Goal: Task Accomplishment & Management: Complete application form

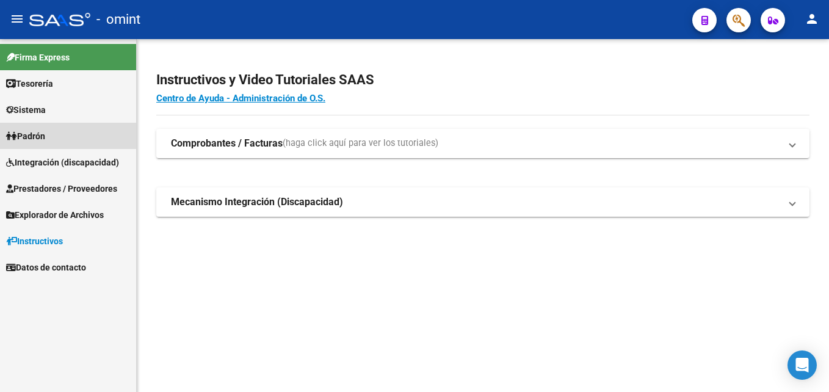
click at [52, 147] on link "Padrón" at bounding box center [68, 136] width 136 height 26
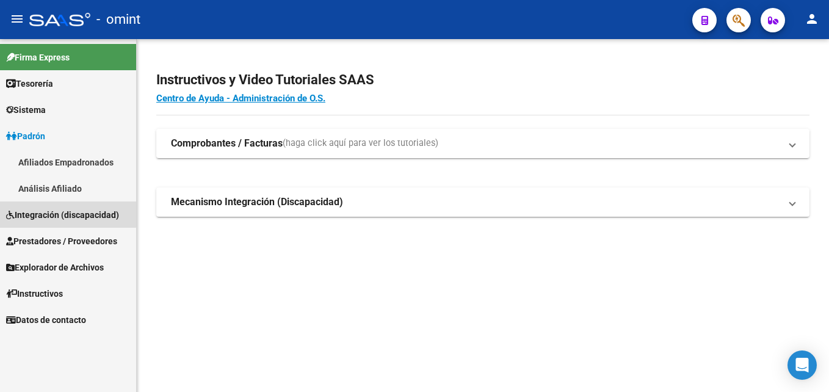
click at [59, 211] on span "Integración (discapacidad)" at bounding box center [62, 214] width 113 height 13
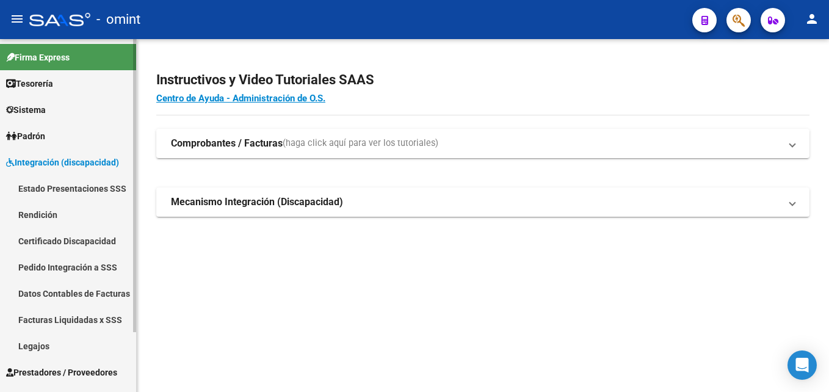
click at [48, 364] on link "Prestadores / Proveedores" at bounding box center [68, 372] width 136 height 26
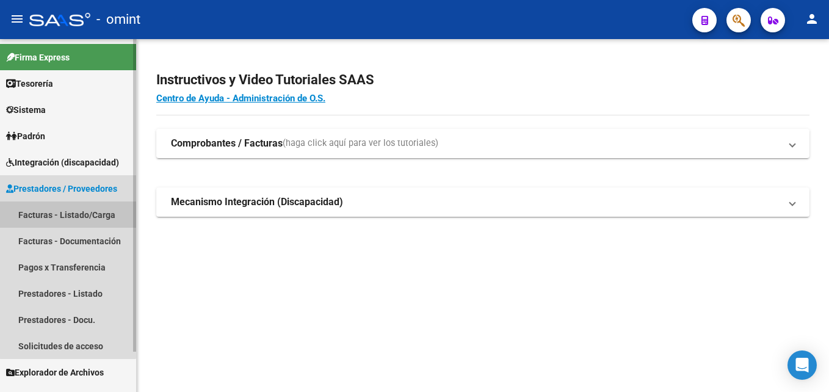
click at [68, 216] on link "Facturas - Listado/Carga" at bounding box center [68, 214] width 136 height 26
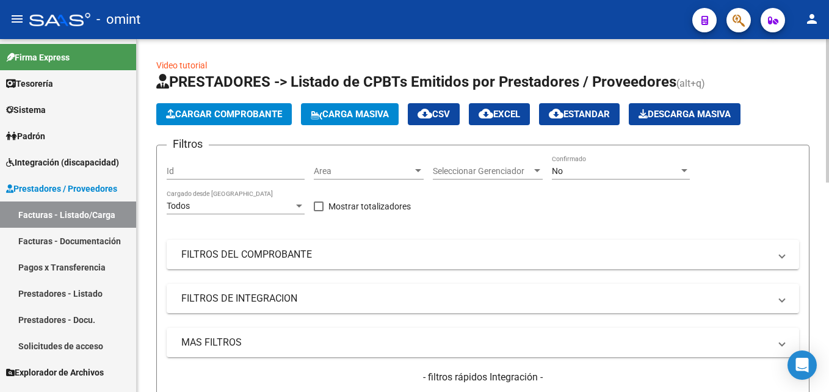
click at [609, 176] on div "No Confirmado" at bounding box center [621, 167] width 138 height 24
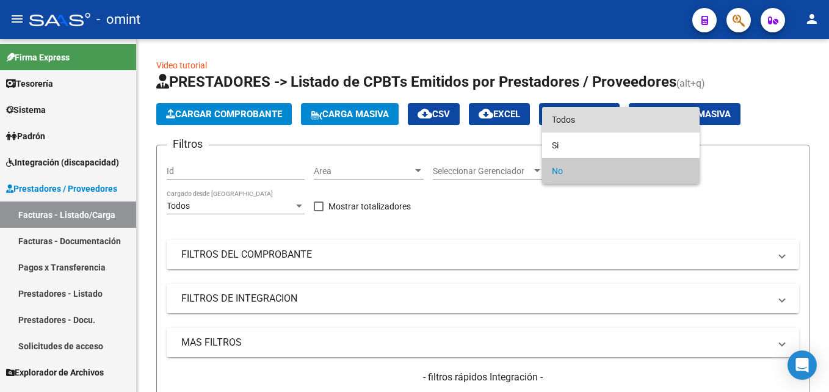
click at [600, 120] on span "Todos" at bounding box center [621, 120] width 138 height 26
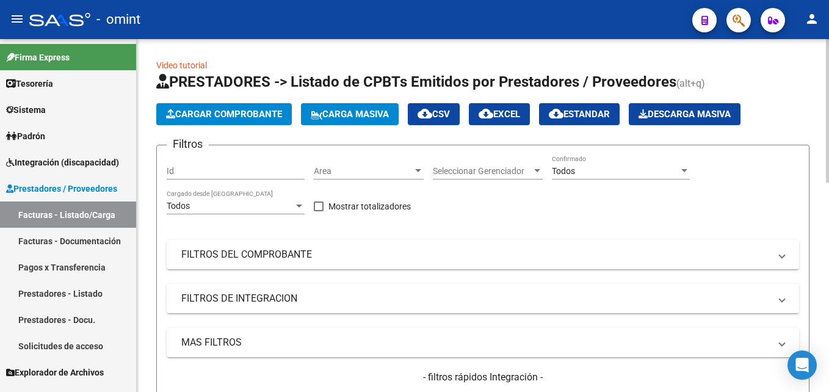
click at [259, 292] on mat-panel-title "FILTROS DE INTEGRACION" at bounding box center [475, 298] width 589 height 13
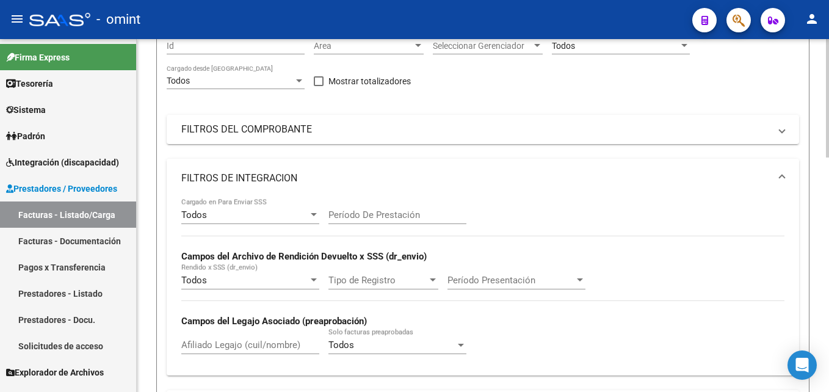
scroll to position [125, 0]
click at [218, 338] on div "Afiliado Legajo (cuil/nombre)" at bounding box center [250, 341] width 138 height 26
paste input "20575425977"
type input "20575425977"
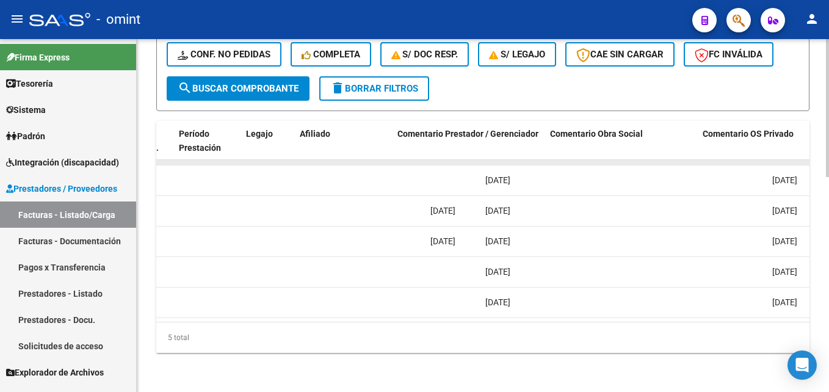
scroll to position [0, 1669]
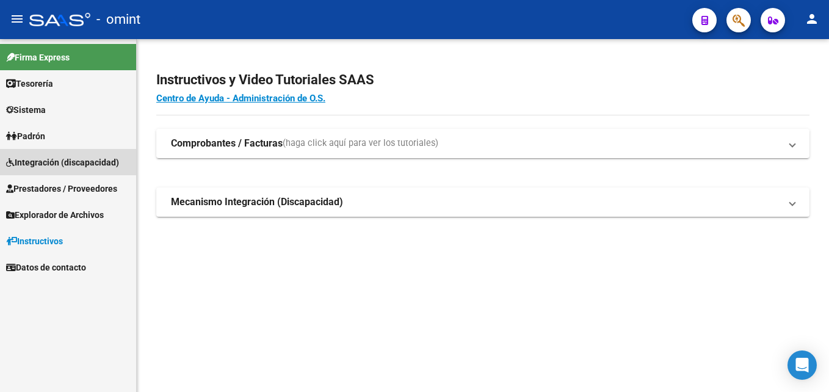
click at [34, 161] on span "Integración (discapacidad)" at bounding box center [62, 162] width 113 height 13
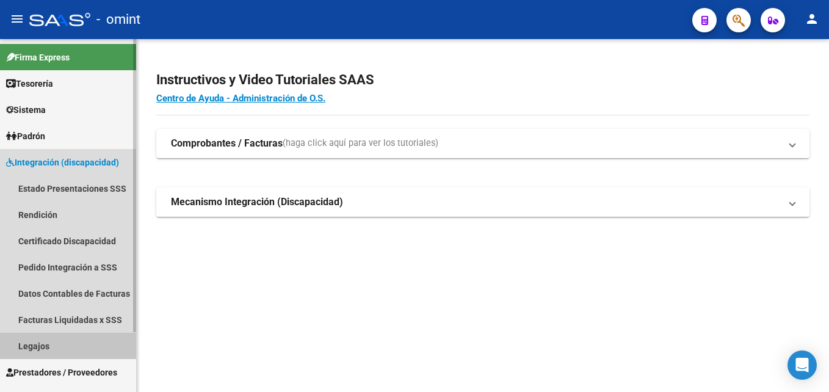
click at [54, 338] on link "Legajos" at bounding box center [68, 346] width 136 height 26
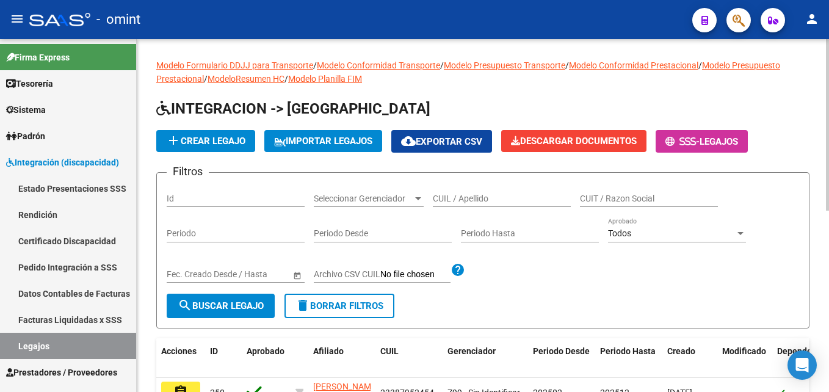
click at [487, 197] on input "CUIL / Apellido" at bounding box center [502, 199] width 138 height 10
paste input "20575425977"
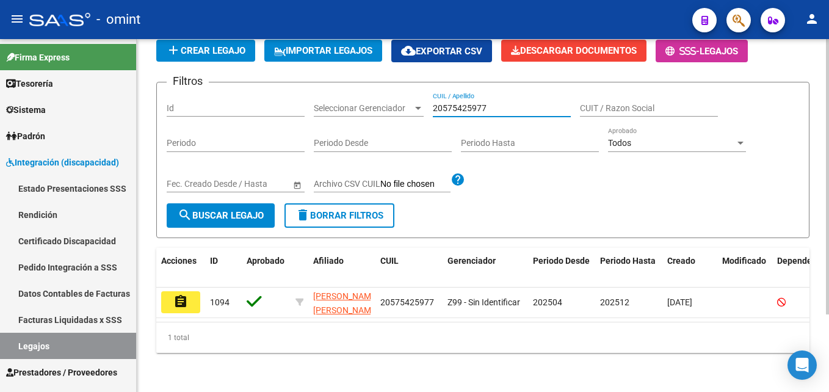
scroll to position [99, 0]
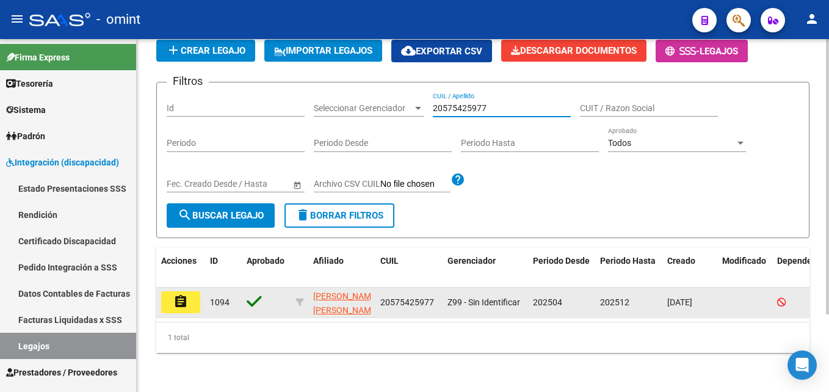
type input "20575425977"
click at [163, 296] on button "assignment" at bounding box center [180, 302] width 39 height 22
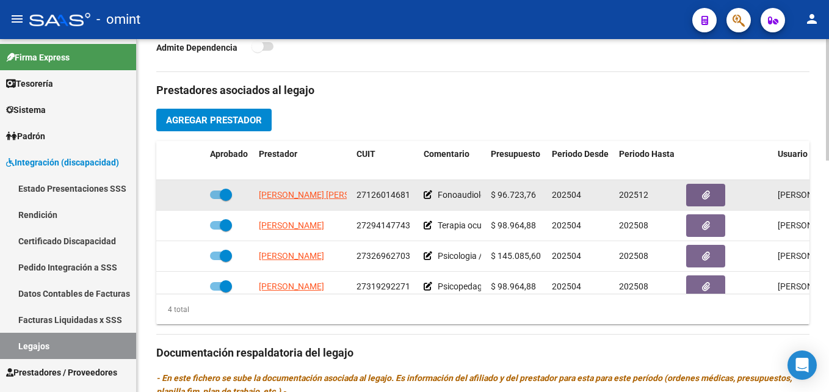
click at [380, 200] on span "27126014681" at bounding box center [384, 195] width 54 height 10
copy span "27126014681"
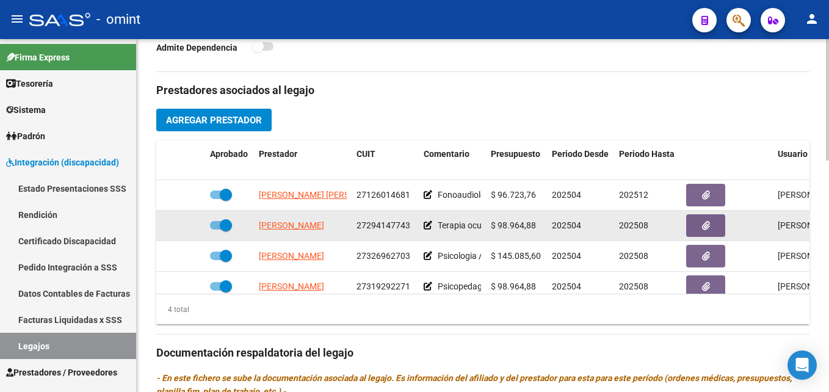
click at [391, 227] on span "27294147743" at bounding box center [384, 225] width 54 height 10
copy span "27294147743"
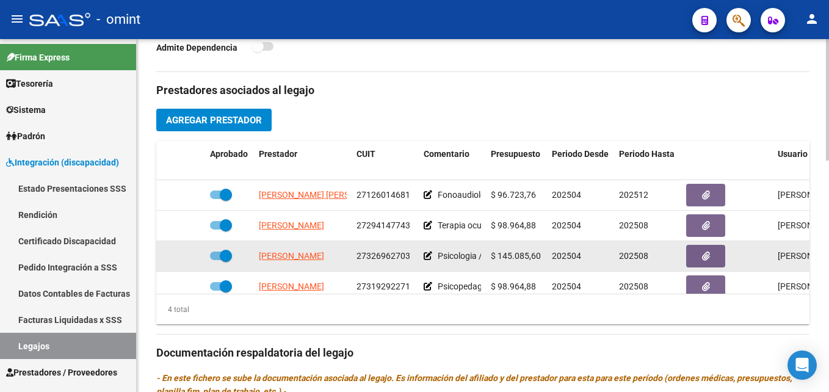
click at [397, 261] on div "27326962703" at bounding box center [385, 256] width 57 height 14
copy span "27326962703"
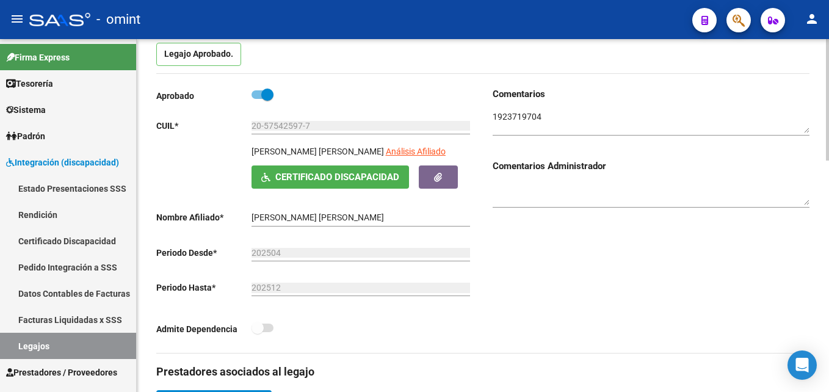
scroll to position [118, 0]
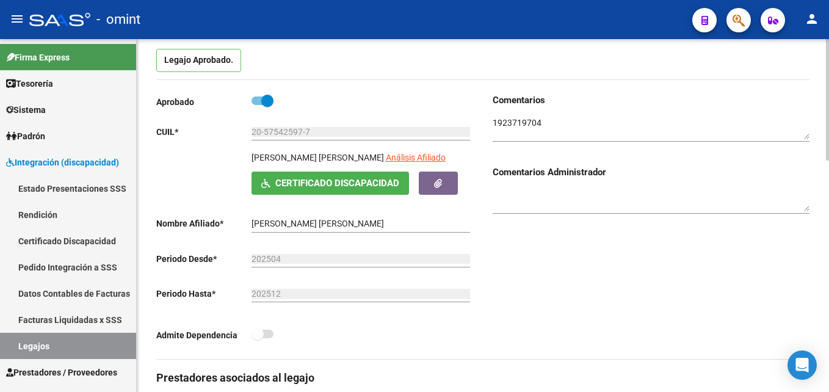
click at [520, 124] on textarea at bounding box center [651, 128] width 317 height 23
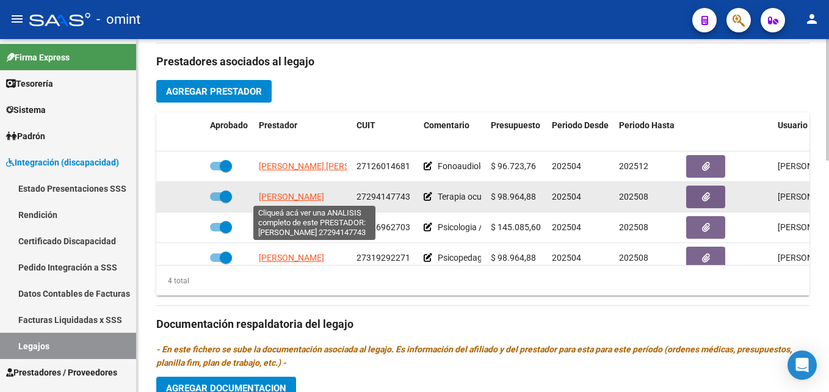
scroll to position [435, 0]
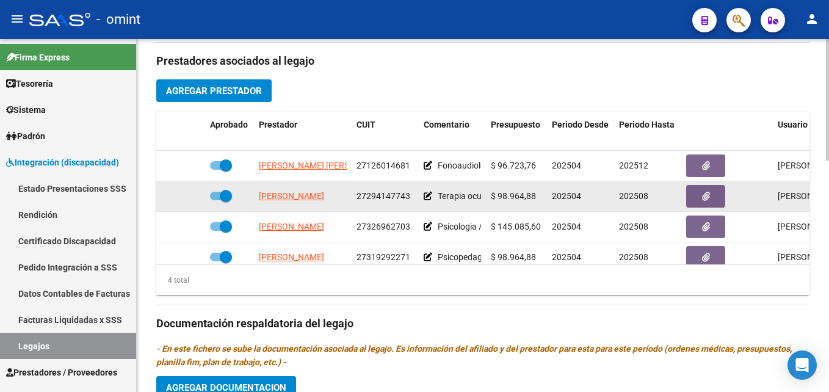
click at [384, 197] on span "27294147743" at bounding box center [384, 196] width 54 height 10
copy span "27294147743"
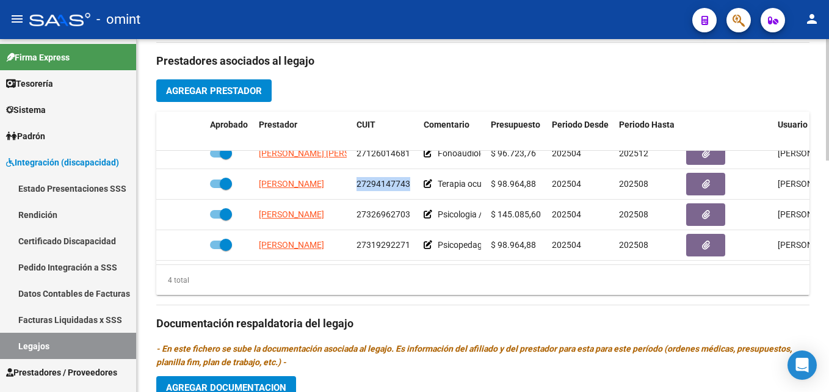
scroll to position [21, 0]
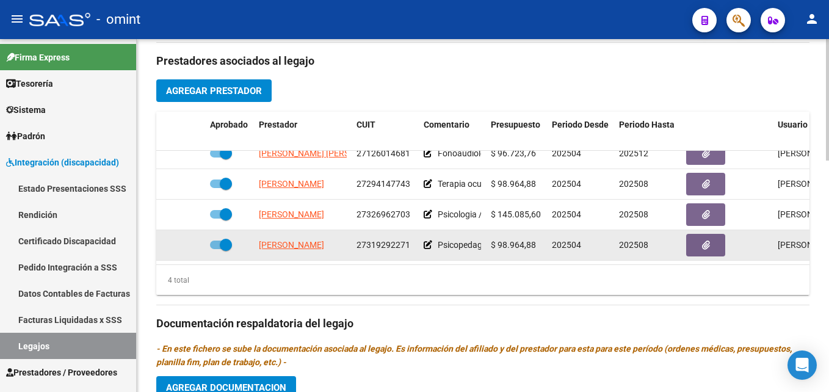
click at [379, 240] on span "27319292271" at bounding box center [384, 245] width 54 height 10
copy span "27319292271"
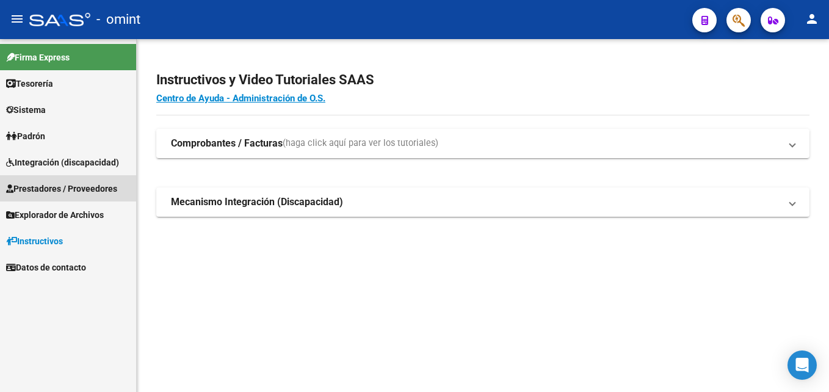
click at [63, 186] on span "Prestadores / Proveedores" at bounding box center [61, 188] width 111 height 13
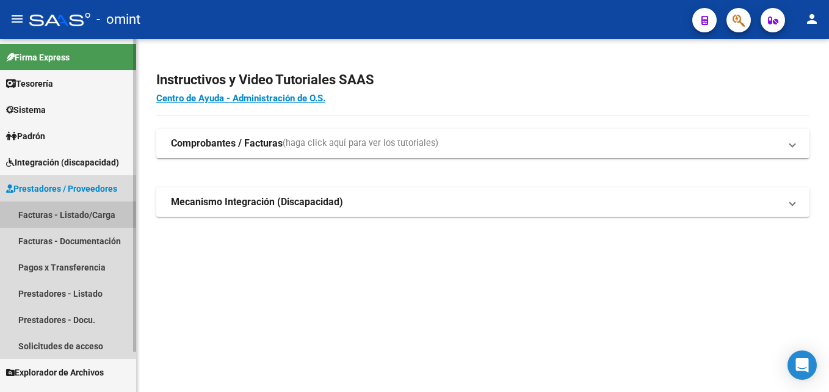
click at [79, 210] on link "Facturas - Listado/Carga" at bounding box center [68, 214] width 136 height 26
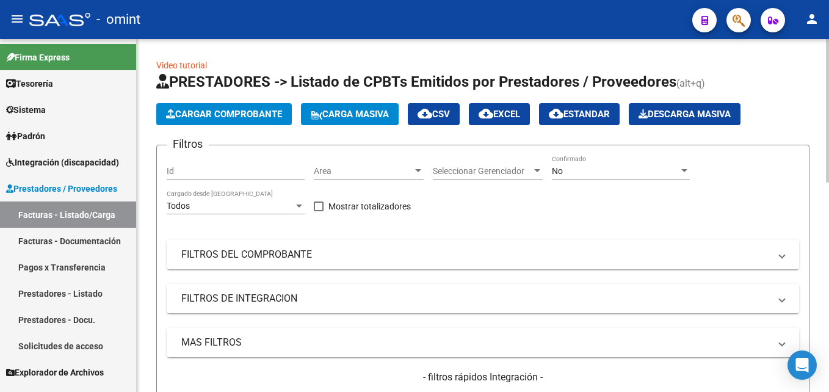
click at [609, 166] on div "No" at bounding box center [615, 171] width 127 height 10
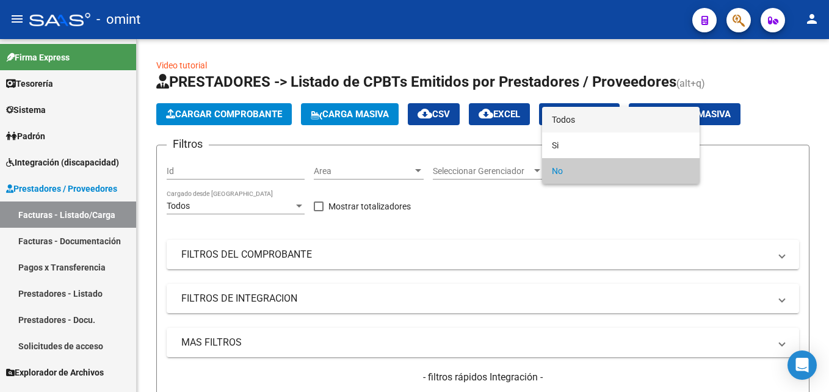
click at [557, 115] on span "Todos" at bounding box center [621, 120] width 138 height 26
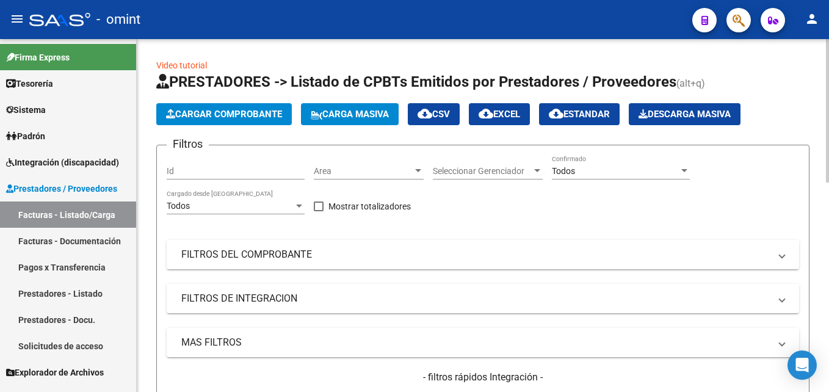
click at [234, 259] on mat-panel-title "FILTROS DEL COMPROBANTE" at bounding box center [475, 254] width 589 height 13
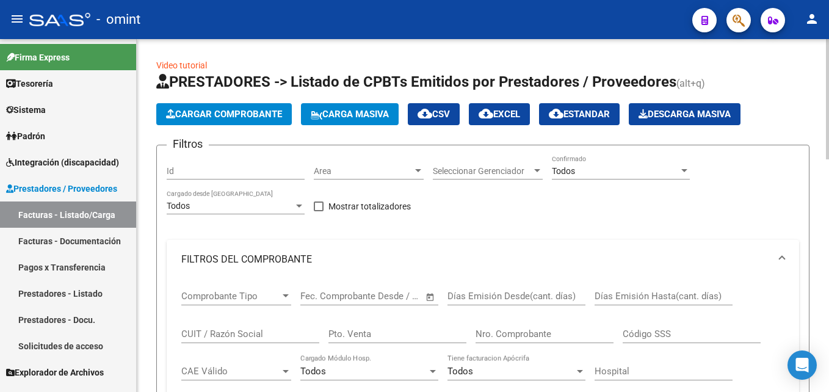
click at [205, 339] on input "CUIT / Razón Social" at bounding box center [250, 333] width 138 height 11
paste input "27126014681"
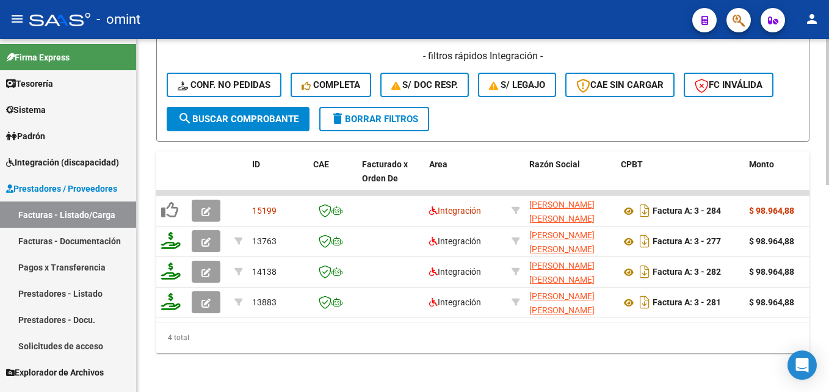
scroll to position [499, 0]
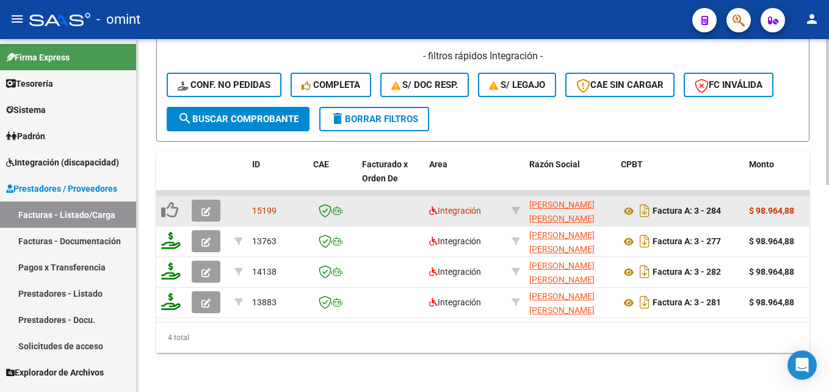
type input "27126014681"
click at [209, 207] on icon "button" at bounding box center [205, 211] width 9 height 9
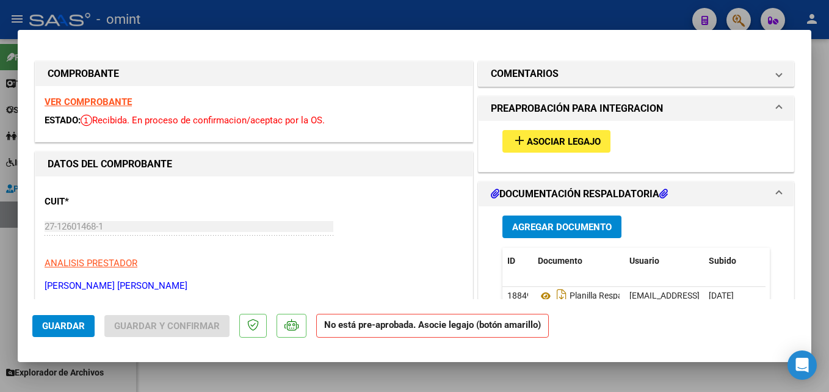
click at [112, 100] on strong "VER COMPROBANTE" at bounding box center [88, 101] width 87 height 11
click at [550, 143] on span "Asociar Legajo" at bounding box center [564, 141] width 74 height 11
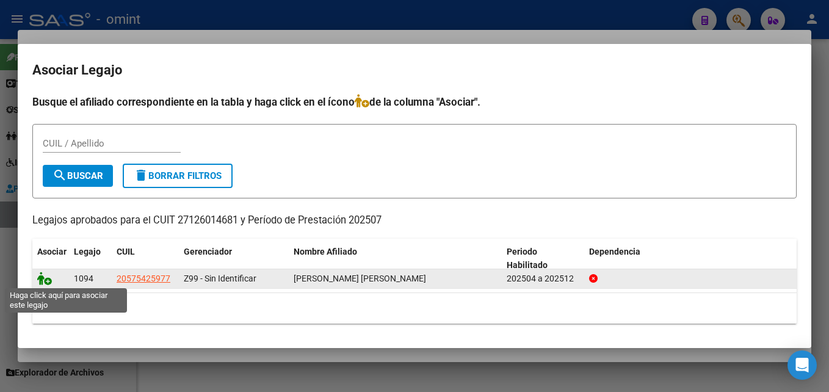
click at [46, 276] on icon at bounding box center [44, 278] width 15 height 13
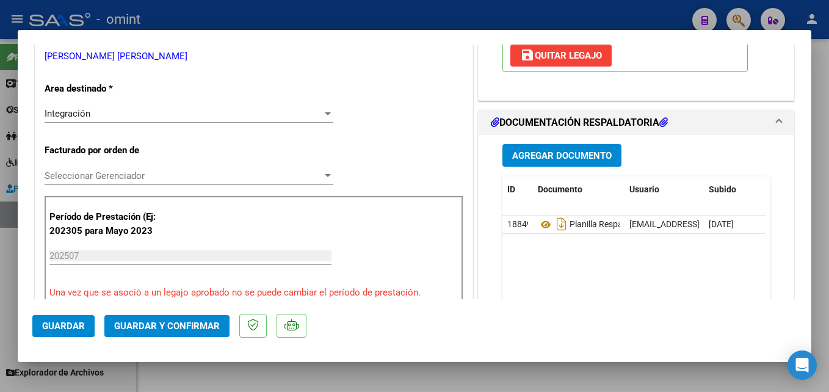
scroll to position [242, 0]
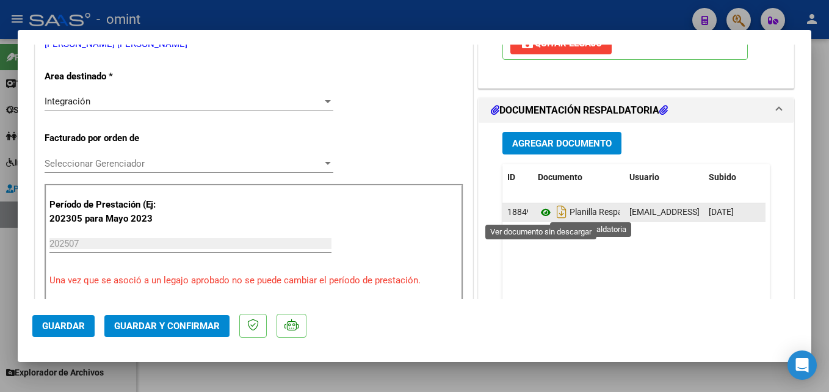
click at [540, 211] on icon at bounding box center [546, 212] width 16 height 15
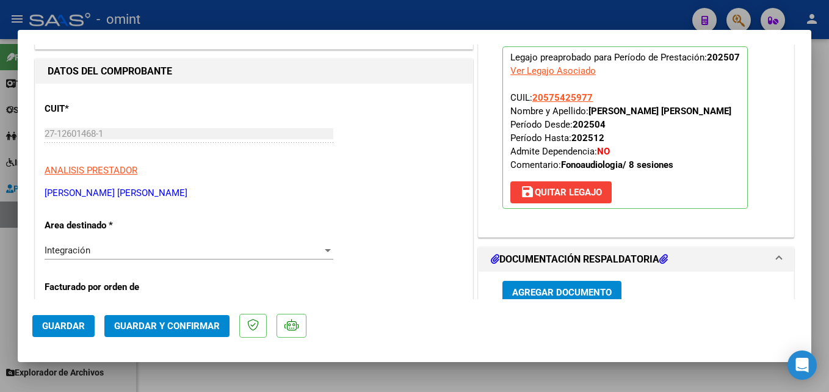
scroll to position [61, 0]
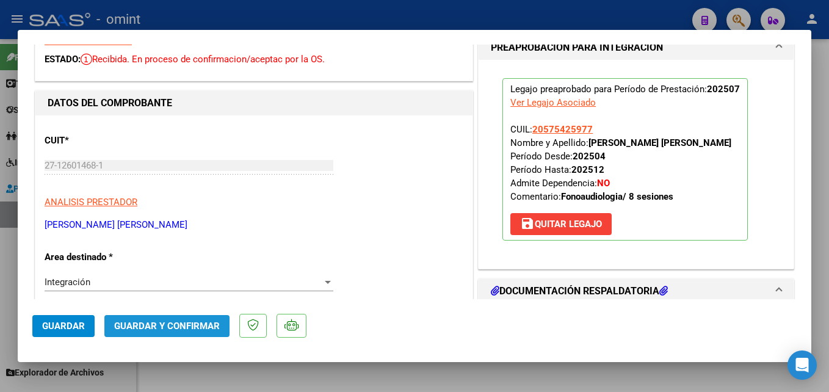
click at [169, 319] on button "Guardar y Confirmar" at bounding box center [166, 326] width 125 height 22
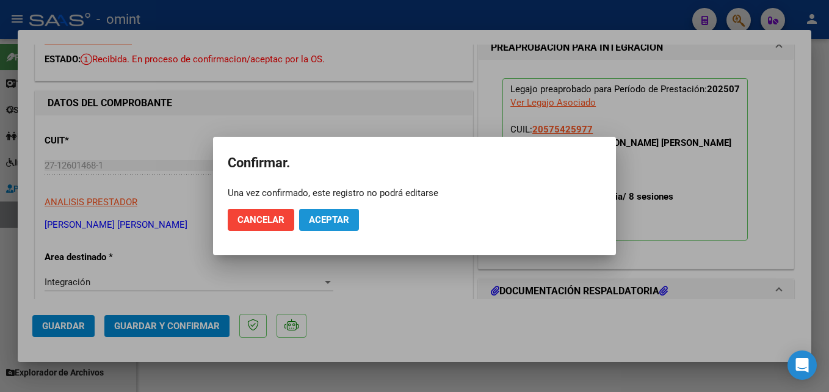
click at [339, 220] on span "Aceptar" at bounding box center [329, 219] width 40 height 11
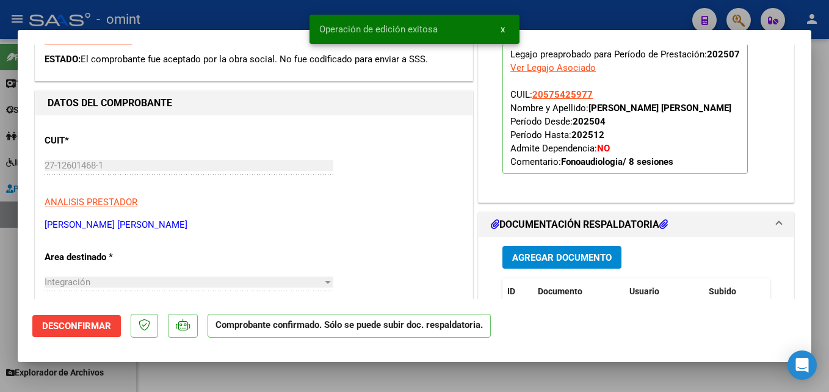
click at [159, 391] on html "menu - omint person Firma Express Tesorería Extractos Procesados (csv) Extracto…" at bounding box center [414, 196] width 829 height 392
click at [154, 371] on div at bounding box center [414, 196] width 829 height 392
type input "$ 0,00"
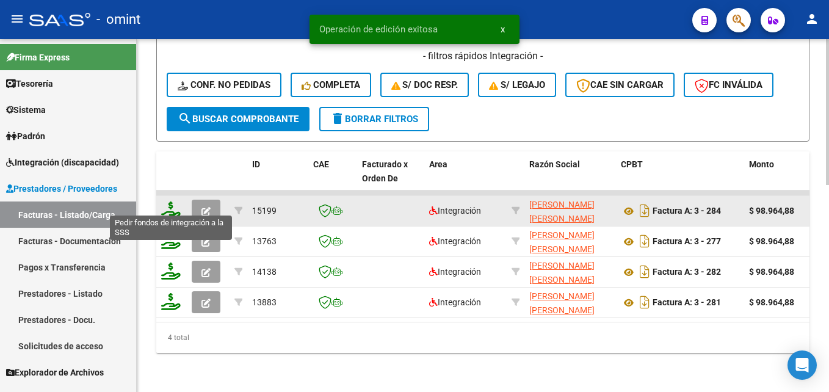
click at [173, 206] on icon at bounding box center [171, 209] width 20 height 17
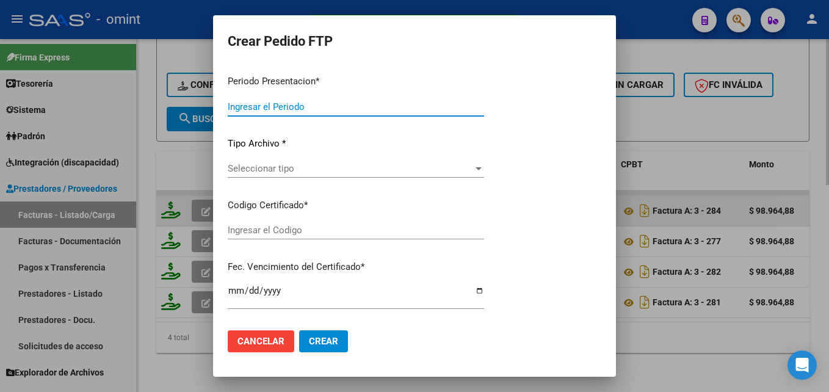
type input "202507"
type input "$ 98.964,88"
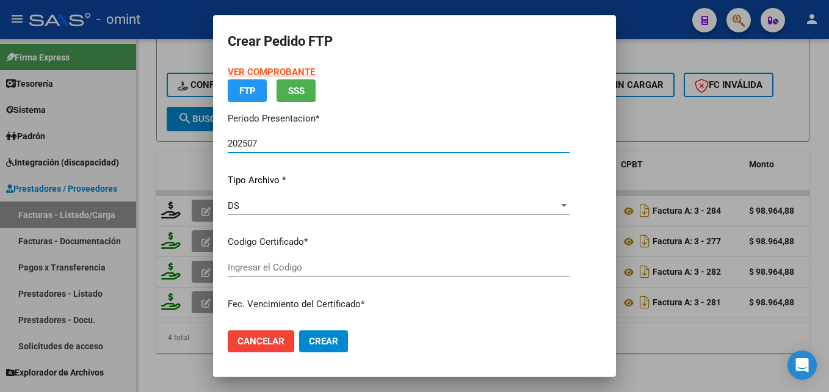
type input "4981807248"
type input "[DATE]"
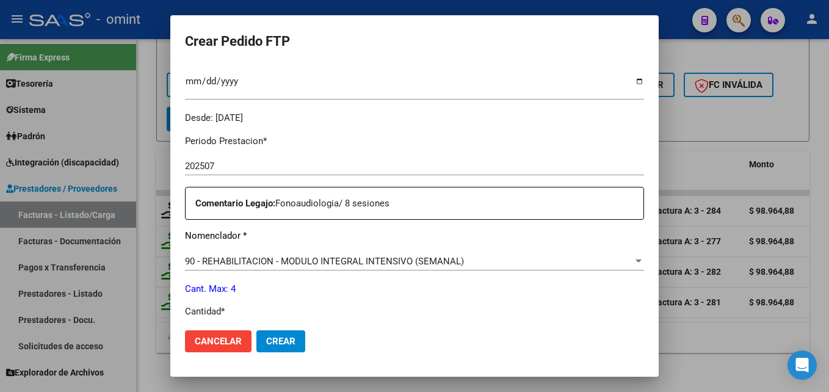
scroll to position [438, 0]
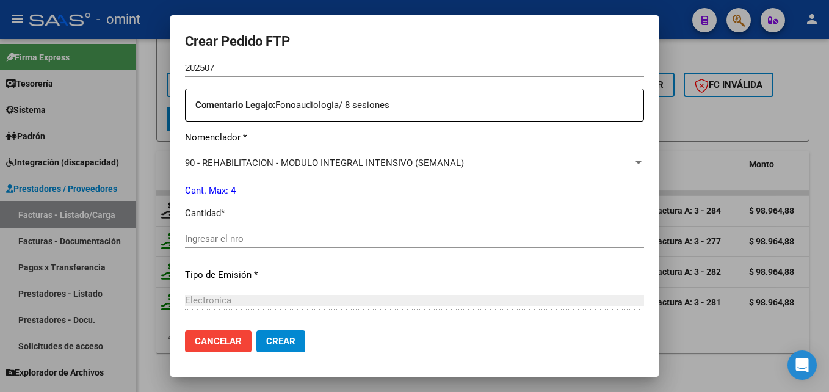
drag, startPoint x: 300, startPoint y: 250, endPoint x: 284, endPoint y: 239, distance: 19.7
click at [284, 239] on div "Ingresar el nro" at bounding box center [414, 245] width 459 height 30
click at [284, 239] on input "Ingresar el nro" at bounding box center [414, 238] width 459 height 11
type input "4"
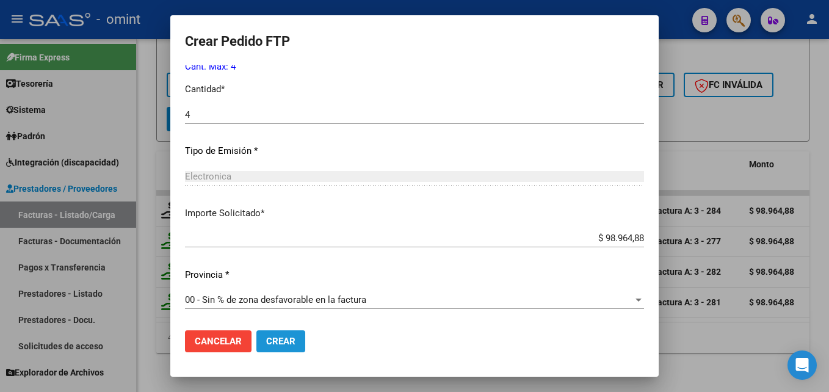
click at [283, 345] on span "Crear" at bounding box center [280, 341] width 29 height 11
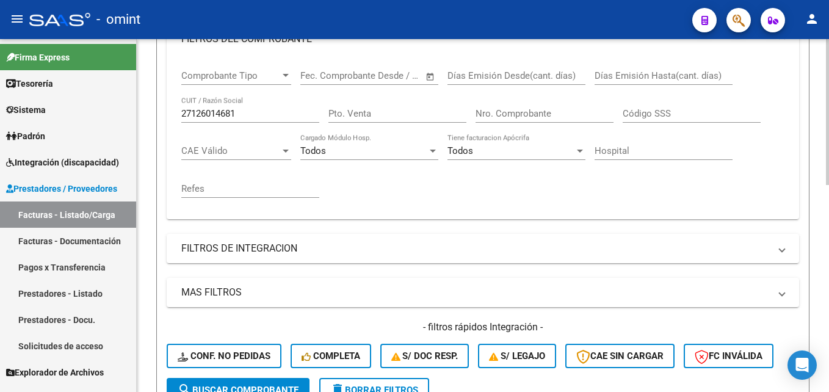
scroll to position [217, 0]
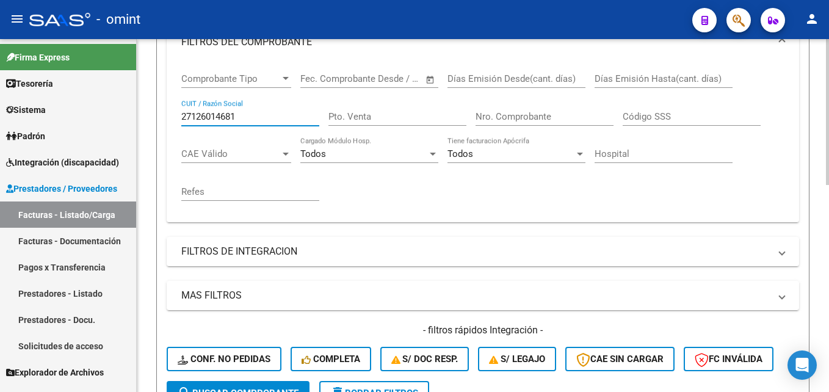
click at [214, 122] on input "27126014681" at bounding box center [250, 116] width 138 height 11
paste input "294147743"
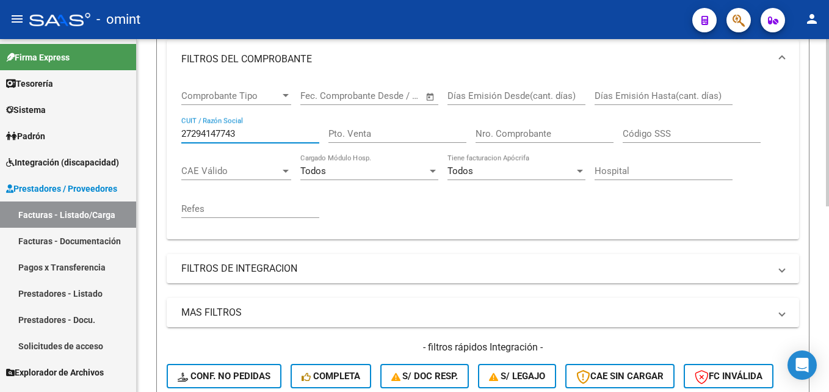
scroll to position [198, 0]
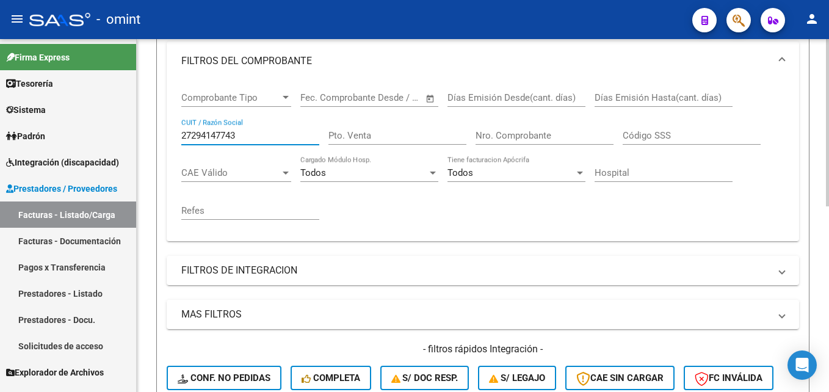
click at [210, 131] on input "27294147743" at bounding box center [250, 135] width 138 height 11
paste input "32696270"
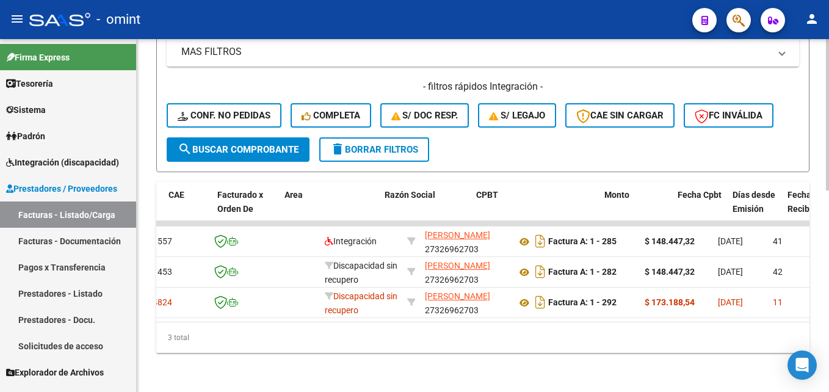
scroll to position [0, 0]
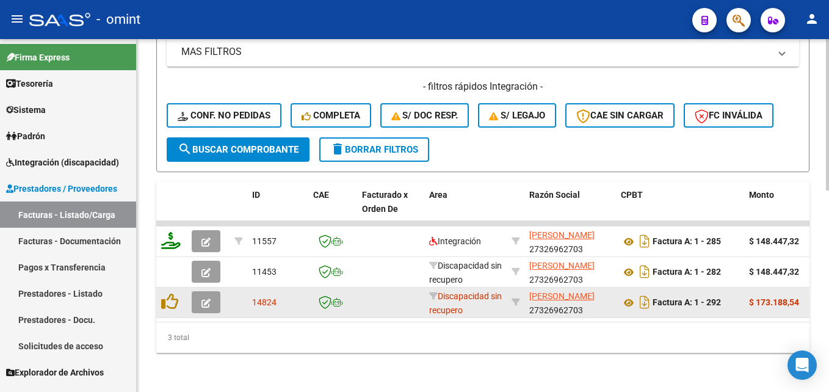
type input "27326962703"
click at [198, 296] on button "button" at bounding box center [206, 302] width 29 height 22
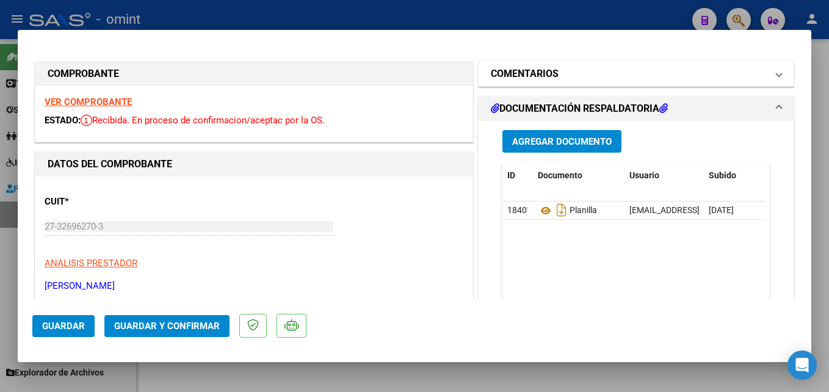
click at [581, 68] on mat-panel-title "COMENTARIOS" at bounding box center [629, 74] width 276 height 15
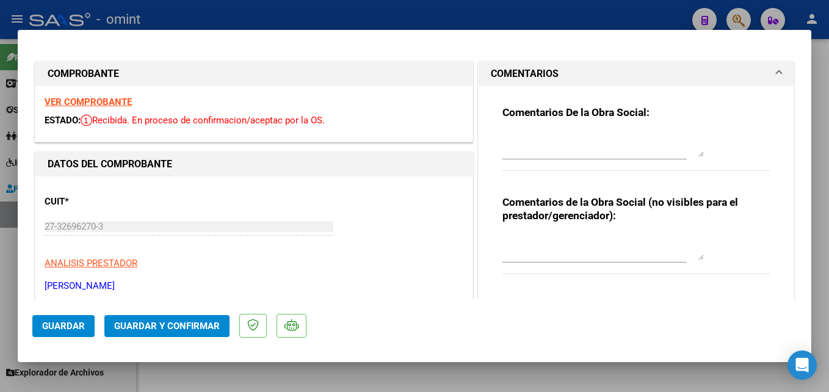
click at [581, 68] on mat-panel-title "COMENTARIOS" at bounding box center [629, 74] width 276 height 15
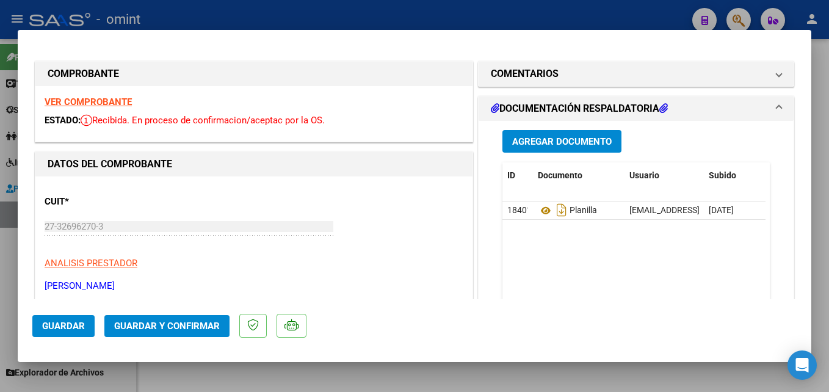
click at [102, 98] on strong "VER COMPROBANTE" at bounding box center [88, 101] width 87 height 11
click at [394, 390] on div at bounding box center [414, 196] width 829 height 392
type input "$ 0,00"
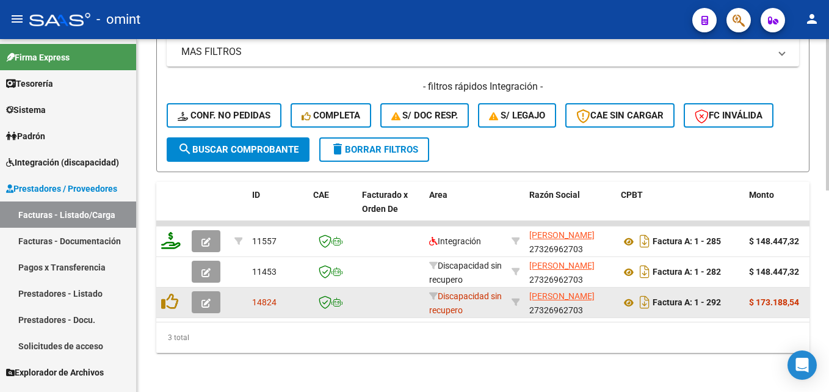
click at [200, 292] on button "button" at bounding box center [206, 302] width 29 height 22
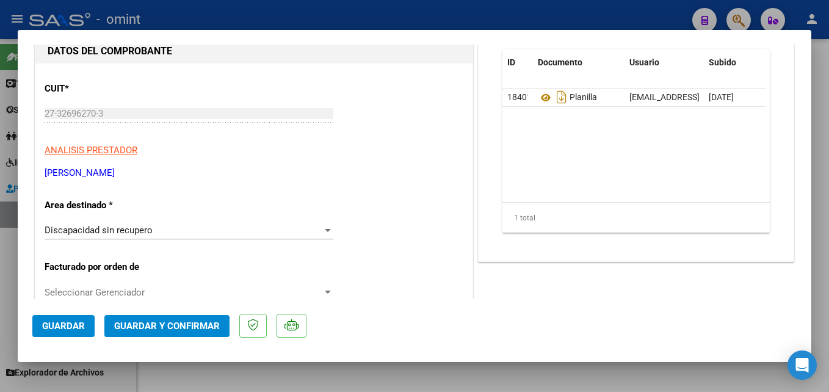
scroll to position [112, 0]
click at [175, 230] on div "Discapacidad sin recupero" at bounding box center [184, 230] width 278 height 11
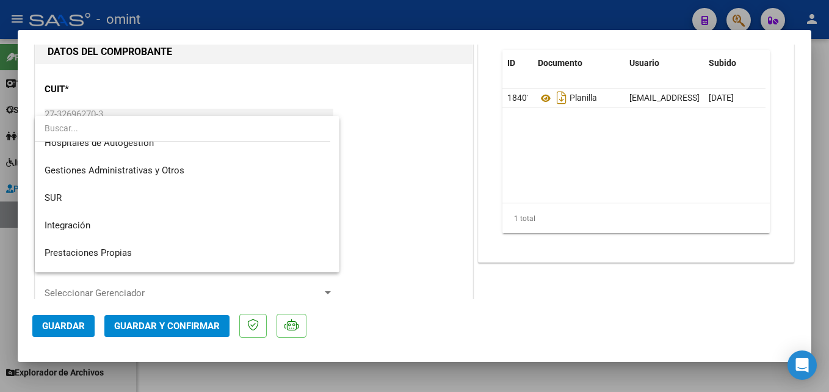
scroll to position [9, 0]
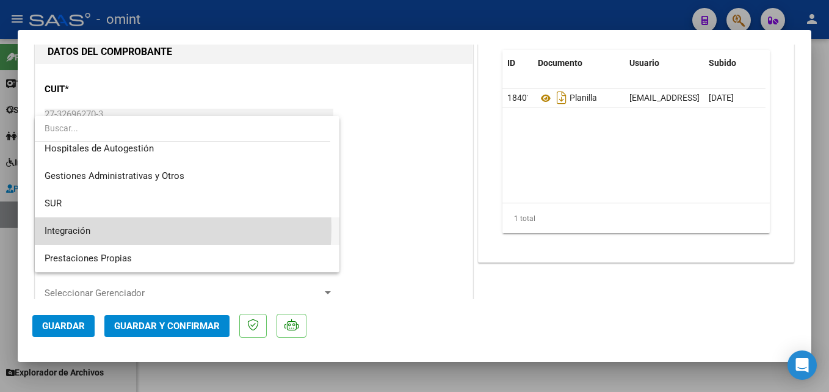
click at [103, 228] on span "Integración" at bounding box center [187, 230] width 285 height 27
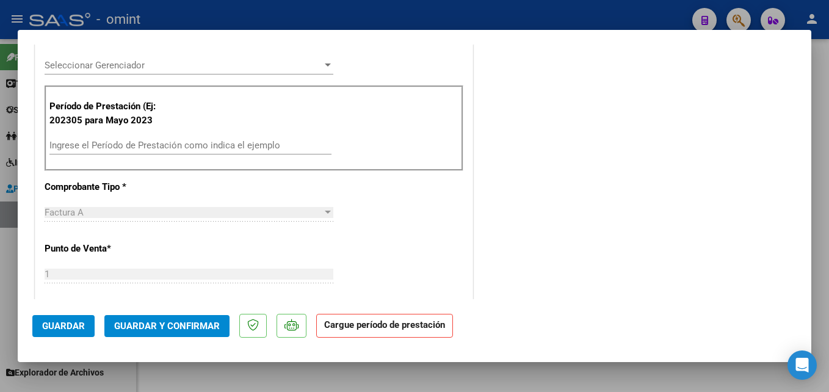
scroll to position [350, 0]
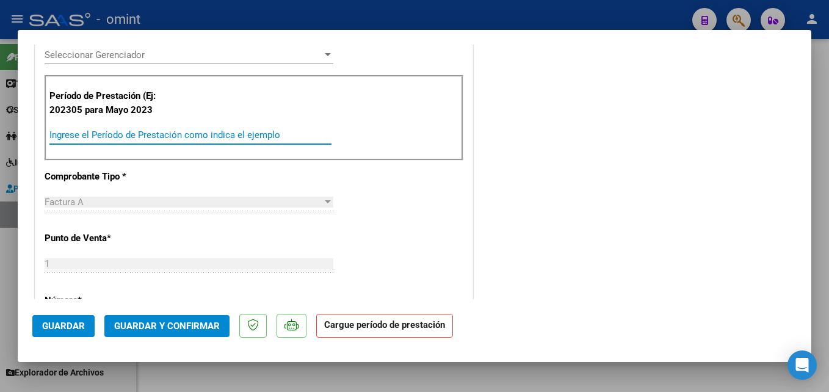
click at [131, 131] on input "Ingrese el Período de Prestación como indica el ejemplo" at bounding box center [190, 134] width 282 height 11
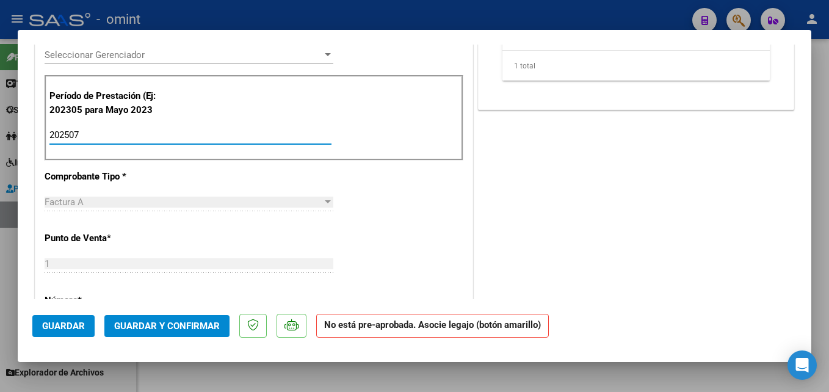
type input "202507"
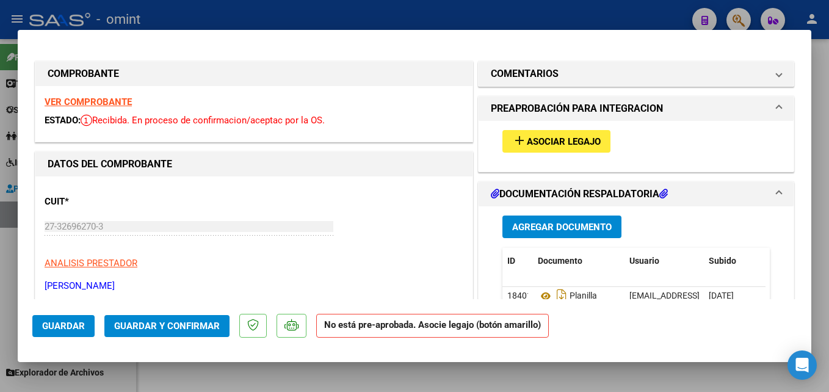
scroll to position [1, 0]
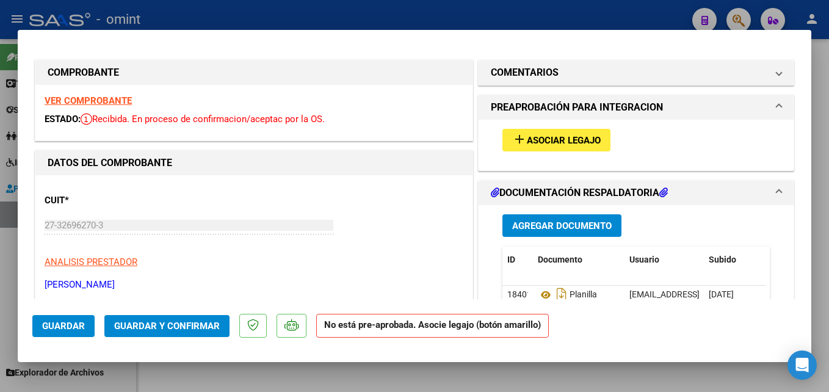
drag, startPoint x: 522, startPoint y: 123, endPoint x: 533, endPoint y: 134, distance: 15.5
click at [533, 134] on div "add Asociar Legajo" at bounding box center [636, 140] width 286 height 41
click at [533, 135] on span "Asociar Legajo" at bounding box center [564, 140] width 74 height 11
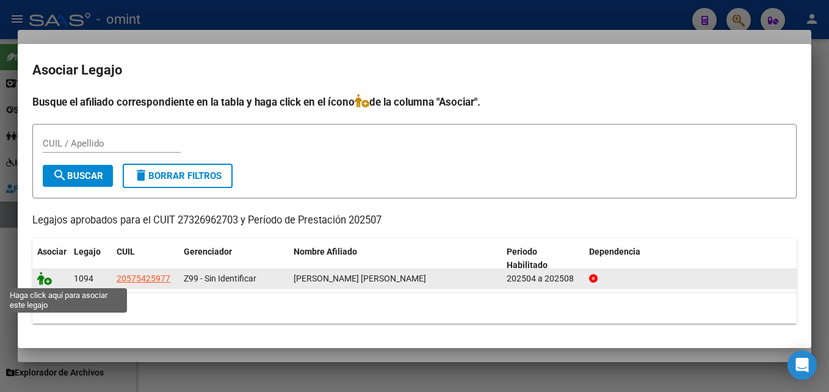
click at [42, 280] on icon at bounding box center [44, 278] width 15 height 13
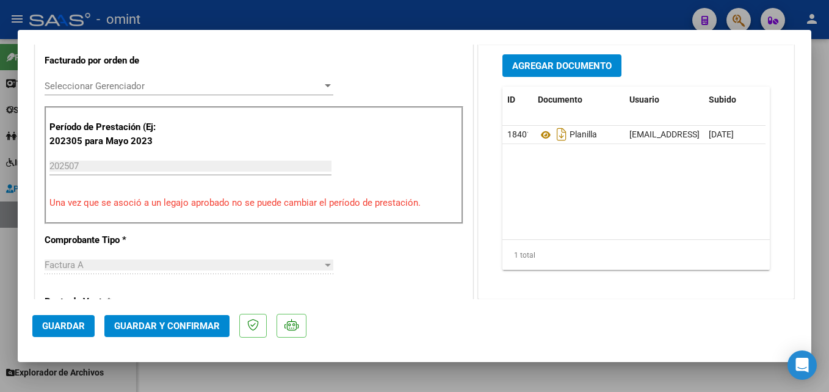
scroll to position [320, 0]
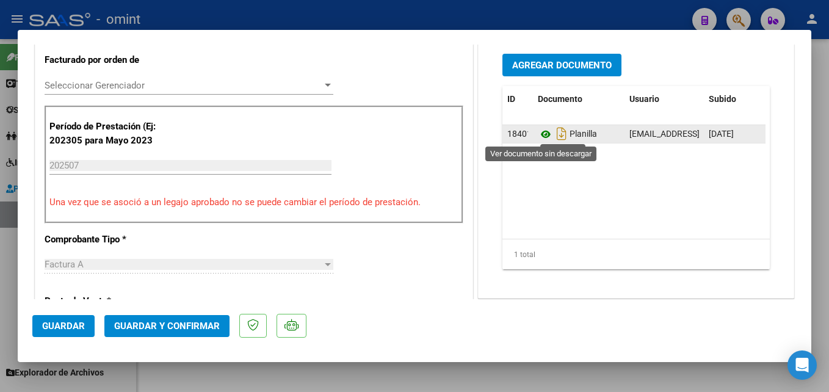
click at [542, 137] on icon at bounding box center [546, 134] width 16 height 15
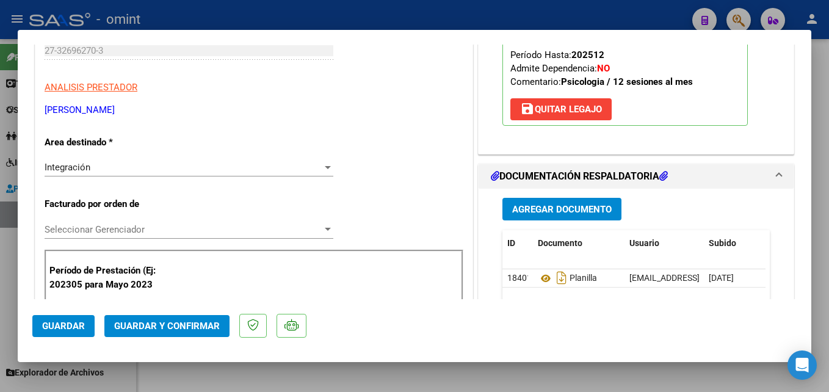
scroll to position [197, 0]
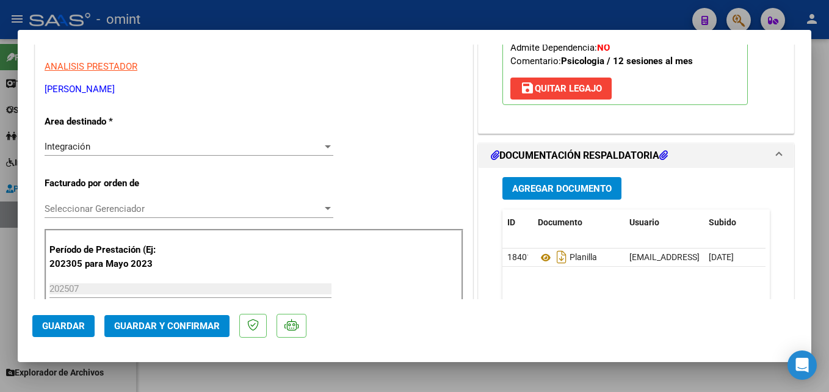
click at [128, 148] on div "Integración" at bounding box center [184, 146] width 278 height 11
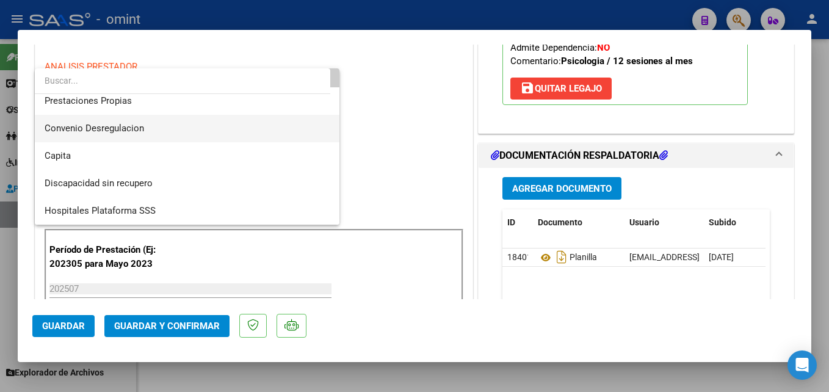
scroll to position [118, 0]
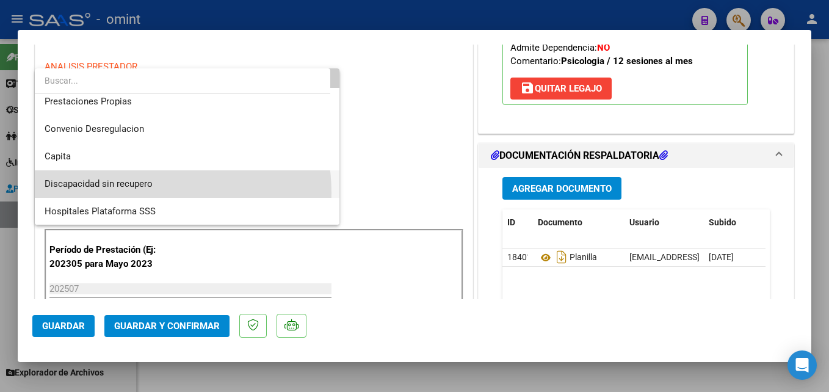
click at [129, 193] on span "Discapacidad sin recupero" at bounding box center [187, 183] width 285 height 27
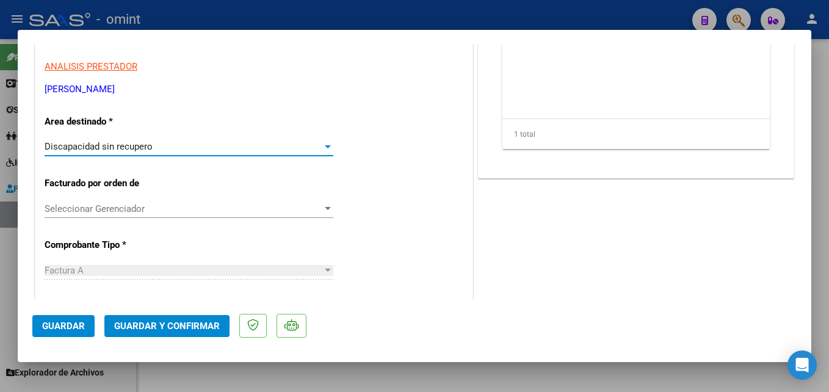
scroll to position [0, 0]
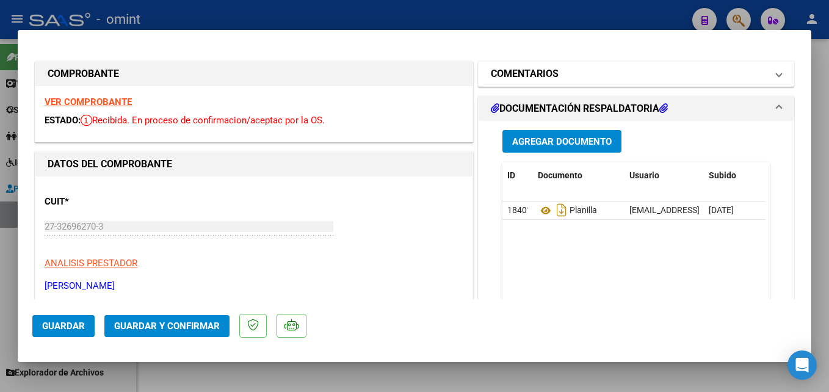
drag, startPoint x: 542, startPoint y: 83, endPoint x: 522, endPoint y: 77, distance: 20.5
click at [522, 77] on mat-expansion-panel-header "COMENTARIOS" at bounding box center [636, 74] width 315 height 24
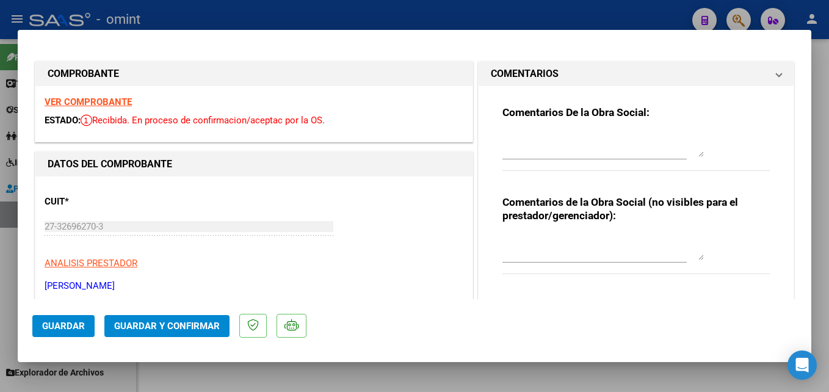
click at [522, 77] on h1 "COMENTARIOS" at bounding box center [525, 74] width 68 height 15
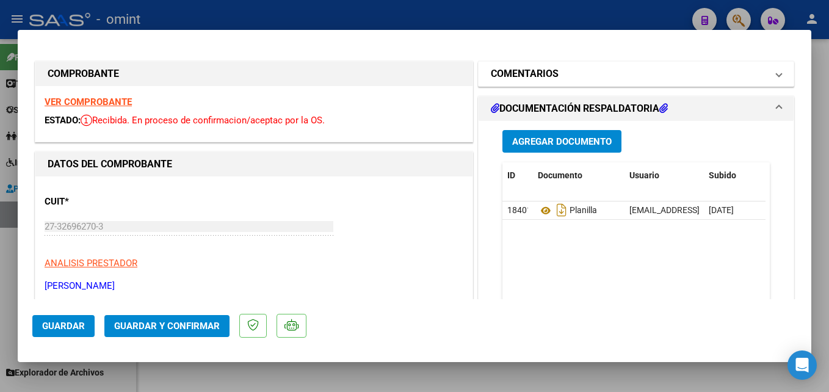
click at [520, 74] on h1 "COMENTARIOS" at bounding box center [525, 74] width 68 height 15
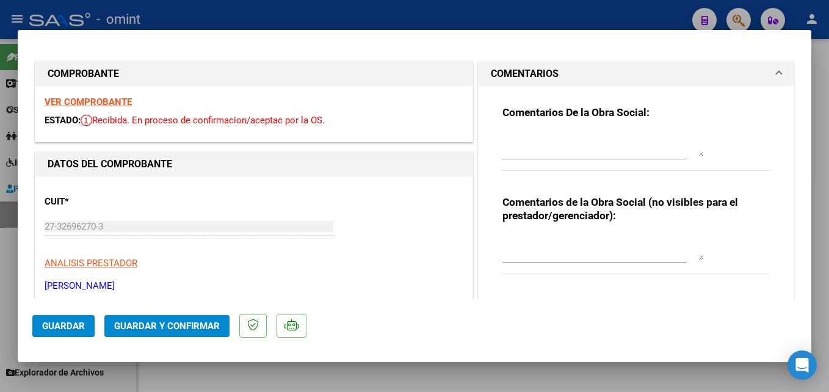
click at [524, 147] on textarea at bounding box center [603, 144] width 201 height 24
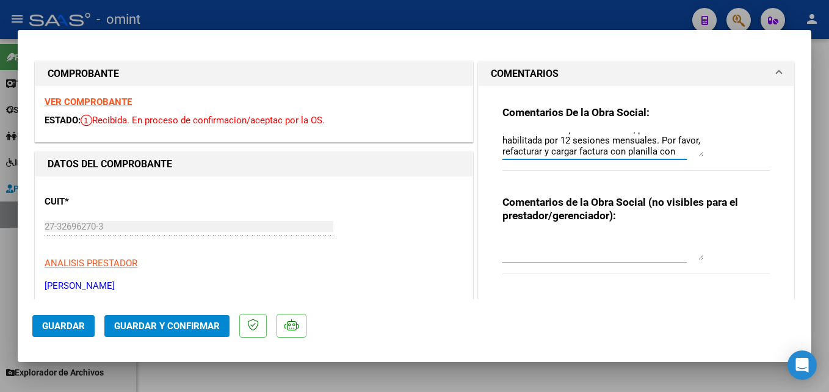
scroll to position [21, 0]
click at [627, 143] on textarea "Factura emitida por 14 sesiones, prestación habilitada por 12 sesiones mensuale…" at bounding box center [603, 144] width 201 height 24
click at [623, 150] on textarea "Factura emitida por 14 sesiones, prestación habilitada por 12 sesiones mensuale…" at bounding box center [603, 144] width 201 height 24
type textarea "Factura emitida por 14 sesiones, prestación habilitada por 12 sesiones mensuale…"
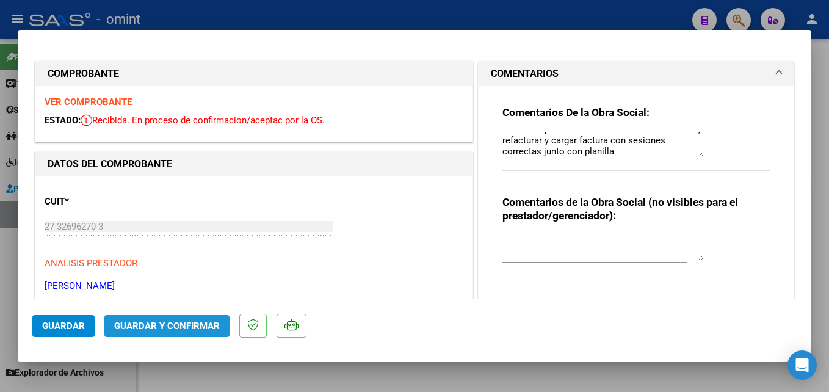
click at [193, 327] on span "Guardar y Confirmar" at bounding box center [167, 326] width 106 height 11
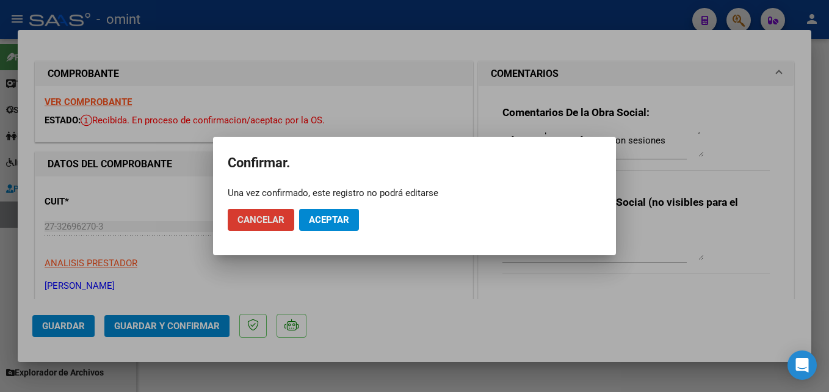
click at [333, 219] on span "Aceptar" at bounding box center [329, 219] width 40 height 11
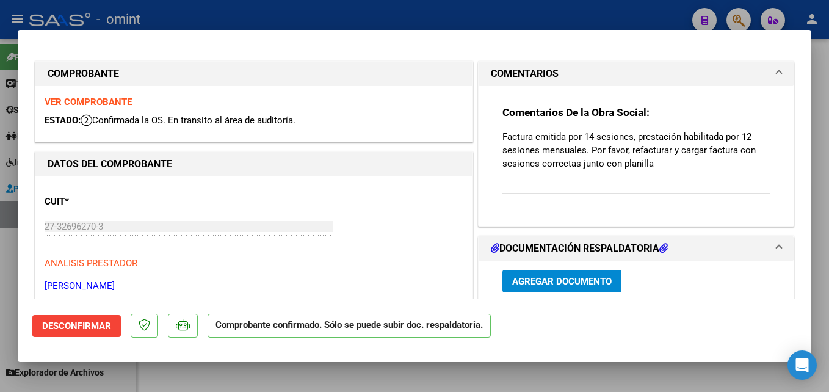
click at [209, 368] on div at bounding box center [414, 196] width 829 height 392
type input "$ 0,00"
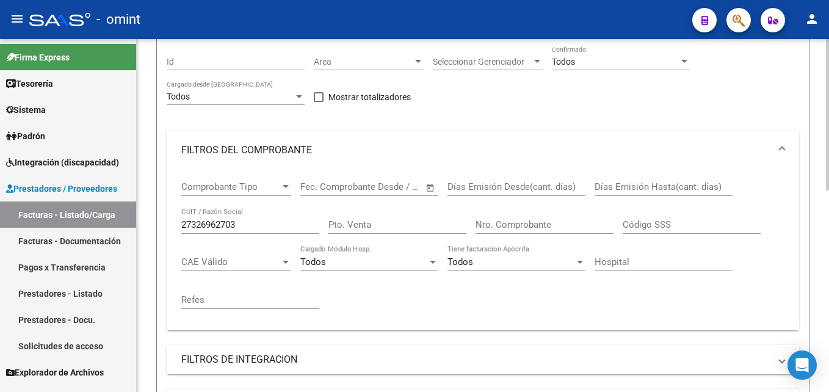
scroll to position [108, 0]
click at [253, 222] on input "27326962703" at bounding box center [250, 225] width 138 height 11
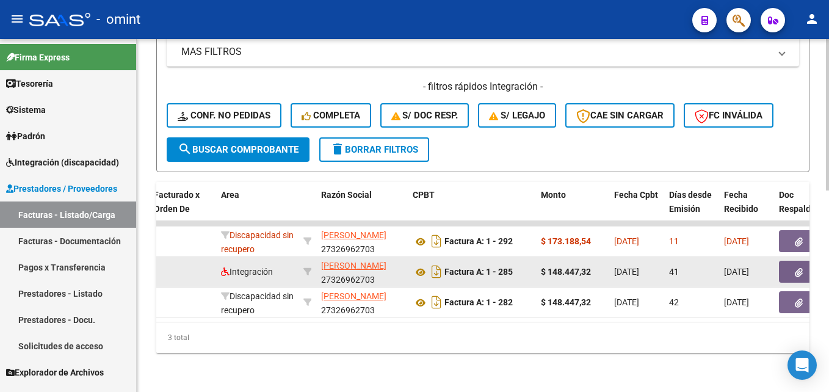
scroll to position [0, 0]
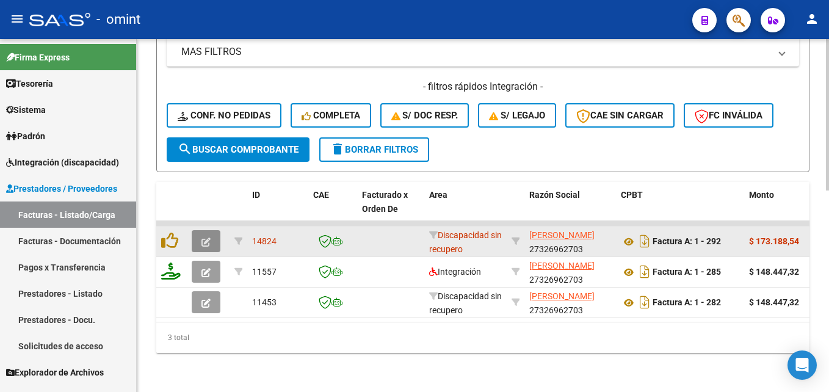
click at [211, 230] on button "button" at bounding box center [206, 241] width 29 height 22
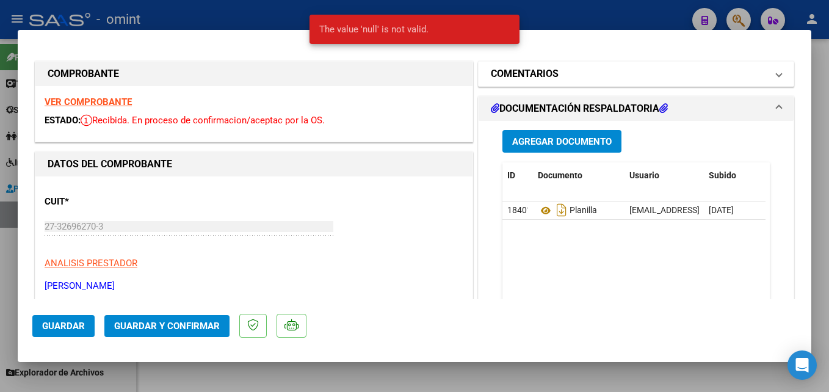
click at [561, 76] on mat-panel-title "COMENTARIOS" at bounding box center [629, 74] width 276 height 15
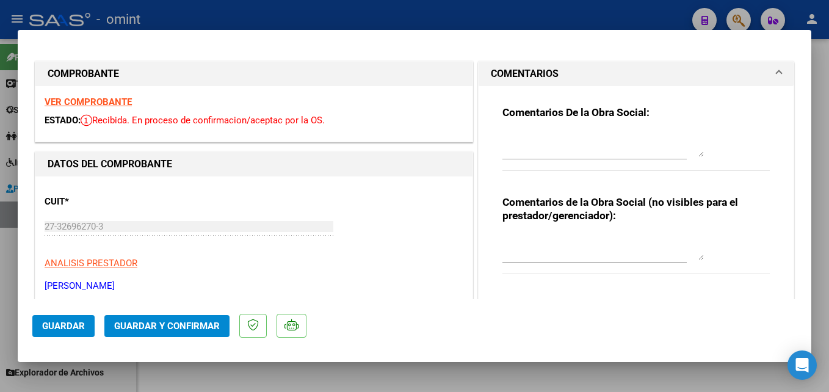
click at [212, 391] on html "menu - omint person Firma Express Tesorería Extractos Procesados (csv) Extracto…" at bounding box center [414, 196] width 829 height 392
click at [175, 383] on div at bounding box center [414, 196] width 829 height 392
type input "$ 0,00"
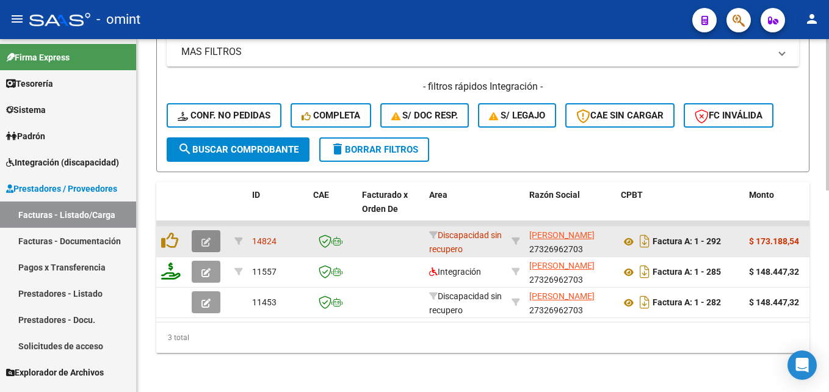
click at [204, 238] on icon "button" at bounding box center [205, 242] width 9 height 9
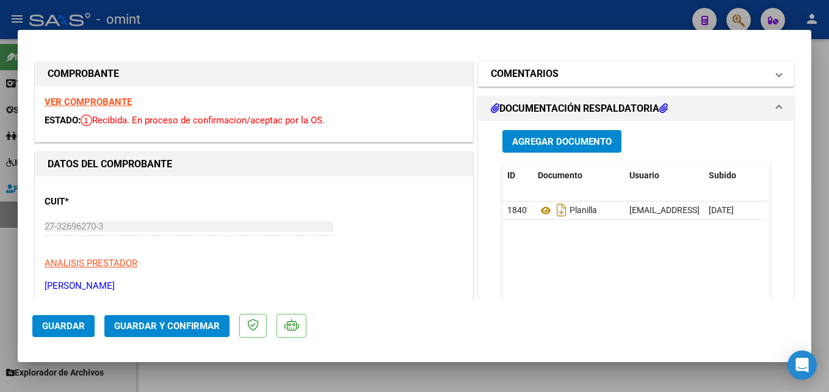
click at [510, 77] on h1 "COMENTARIOS" at bounding box center [525, 74] width 68 height 15
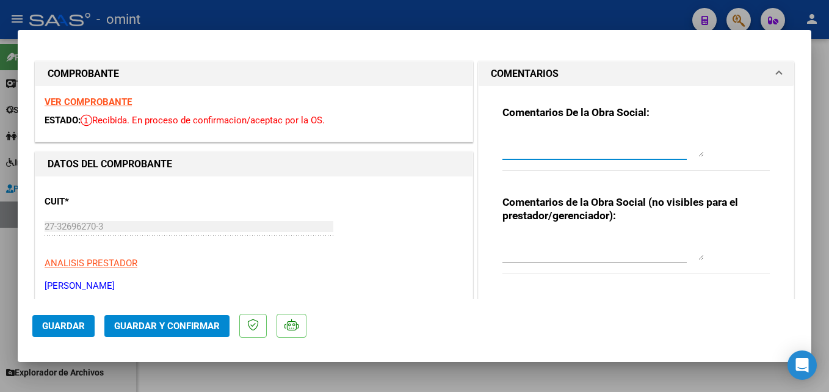
click at [525, 138] on textarea at bounding box center [603, 144] width 201 height 24
type textarea "Factura emitida por 14 ses., prestación habilitada por 12 sesiones mensuales. P…"
click at [134, 331] on span "Guardar y Confirmar" at bounding box center [167, 326] width 106 height 11
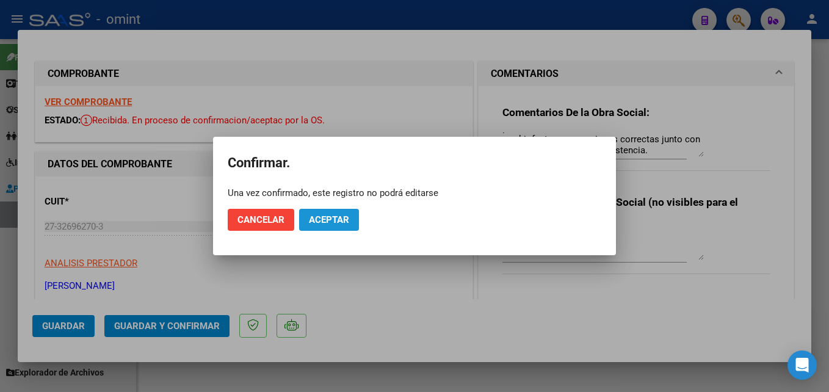
click at [322, 221] on span "Aceptar" at bounding box center [329, 219] width 40 height 11
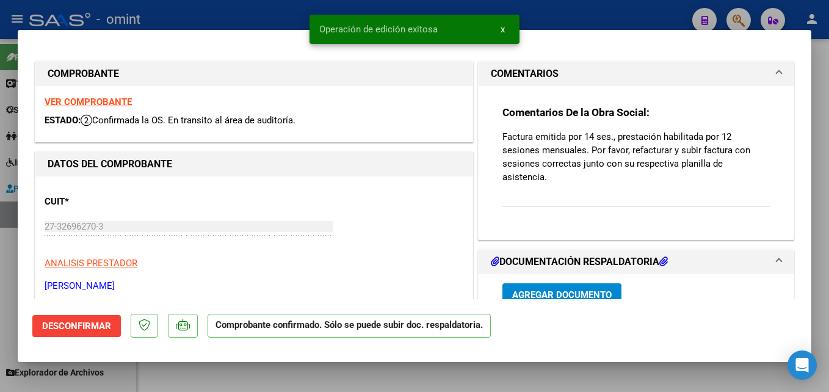
click at [184, 377] on div at bounding box center [414, 196] width 829 height 392
type input "$ 0,00"
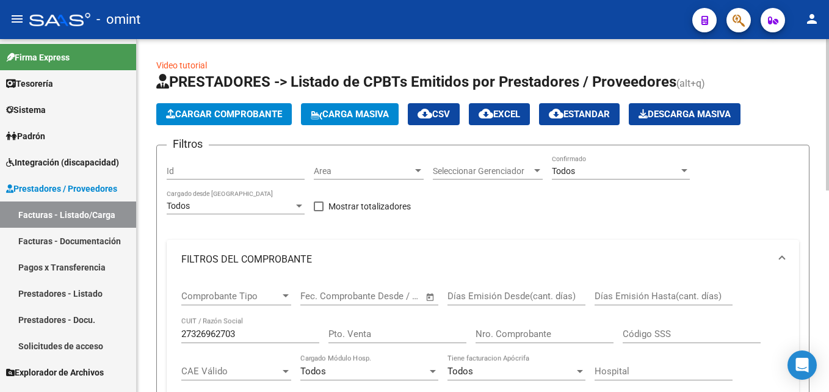
scroll to position [1, 0]
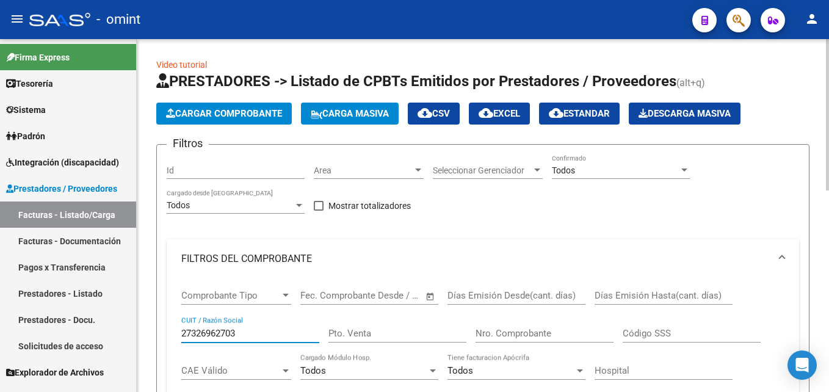
click at [219, 333] on input "27326962703" at bounding box center [250, 333] width 138 height 11
paste input "19292271"
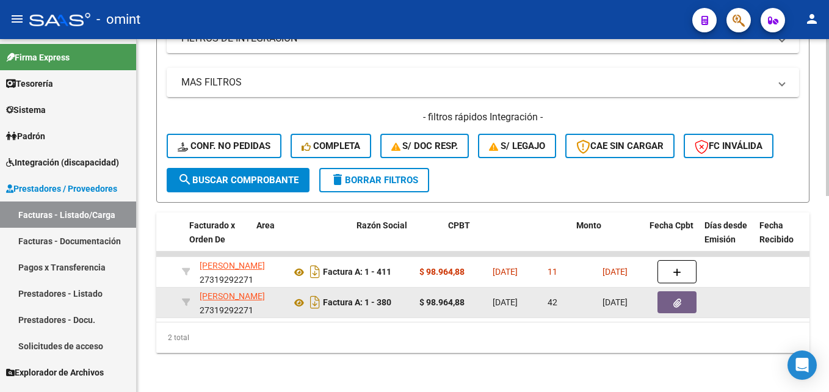
scroll to position [0, 0]
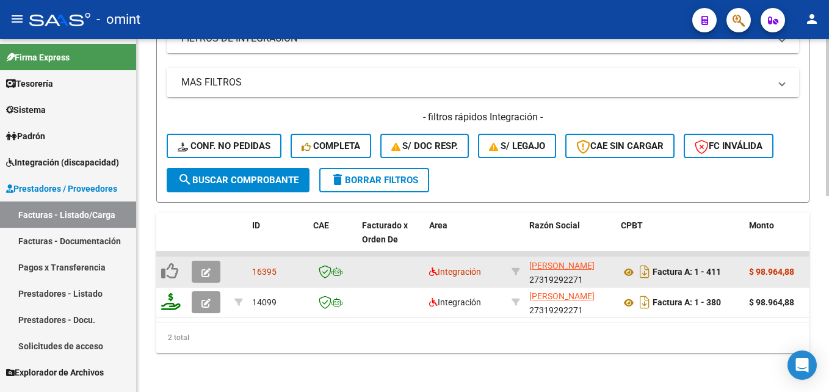
type input "27319292271"
drag, startPoint x: 208, startPoint y: 250, endPoint x: 215, endPoint y: 263, distance: 13.9
click at [215, 263] on datatable-body-cell at bounding box center [208, 272] width 43 height 30
click at [215, 263] on button "button" at bounding box center [206, 272] width 29 height 22
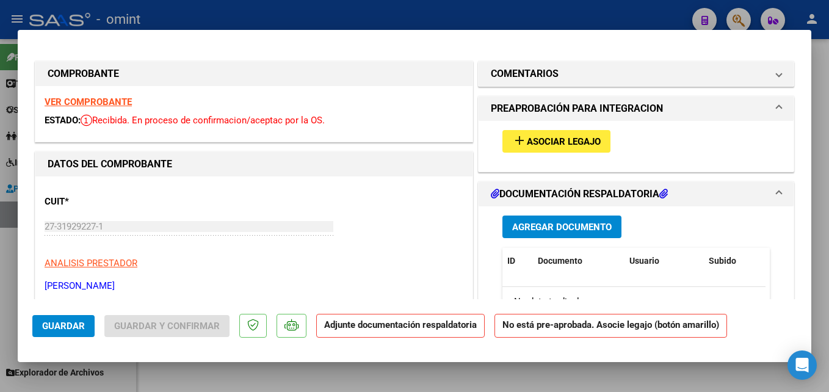
click at [117, 103] on strong "VER COMPROBANTE" at bounding box center [88, 101] width 87 height 11
drag, startPoint x: 551, startPoint y: 155, endPoint x: 540, endPoint y: 141, distance: 17.8
click at [540, 141] on div "add Asociar Legajo" at bounding box center [636, 141] width 286 height 41
click at [540, 141] on span "Asociar Legajo" at bounding box center [564, 141] width 74 height 11
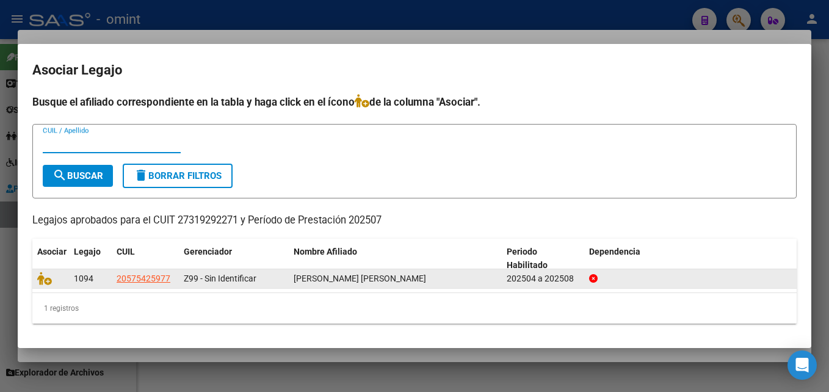
click at [32, 281] on datatable-body-cell at bounding box center [50, 278] width 37 height 19
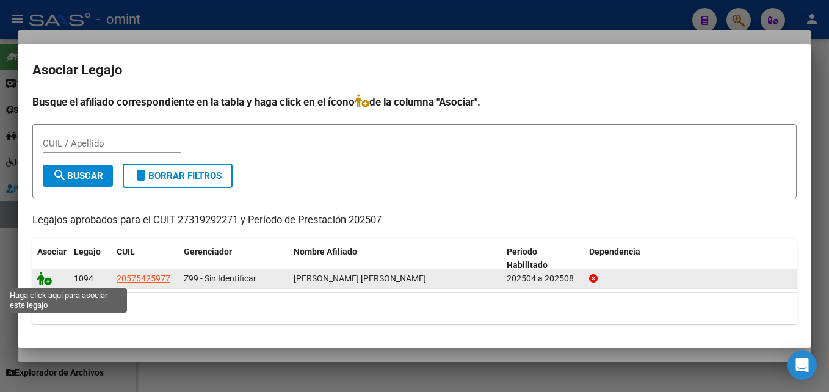
click at [51, 280] on icon at bounding box center [44, 278] width 15 height 13
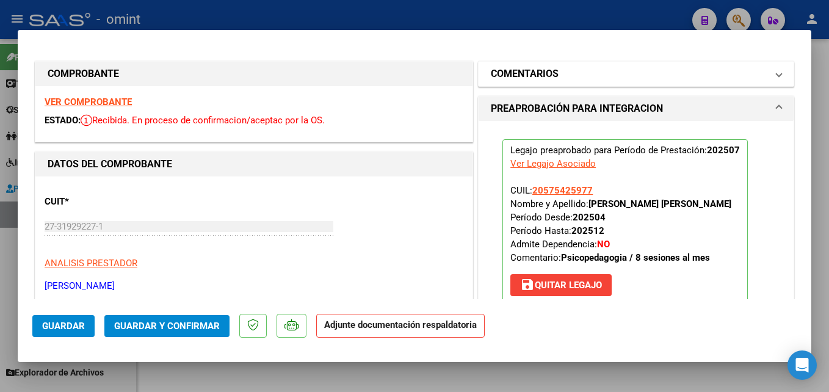
click at [523, 78] on h1 "COMENTARIOS" at bounding box center [525, 74] width 68 height 15
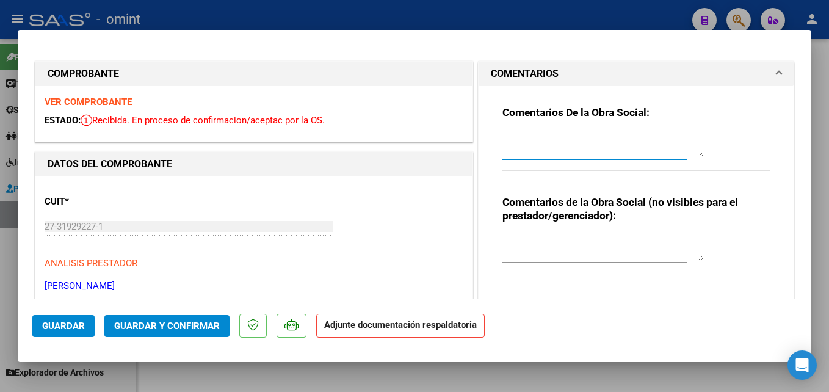
click at [526, 136] on textarea at bounding box center [603, 144] width 201 height 24
type textarea "Falta planilla de asistencias, por favor adjuntar para poder gestionar factura."
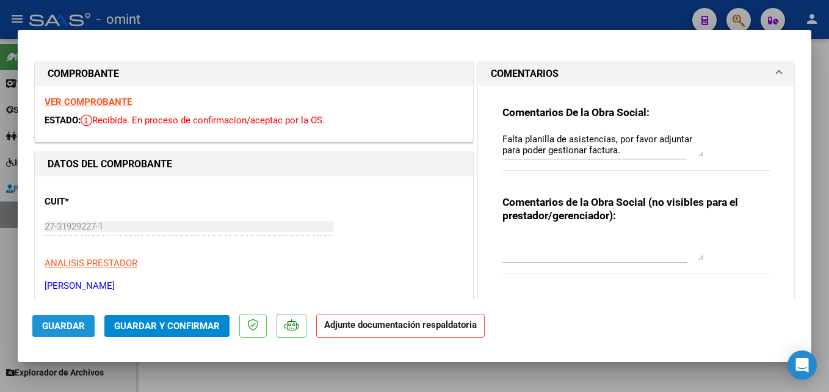
click at [71, 322] on span "Guardar" at bounding box center [63, 326] width 43 height 11
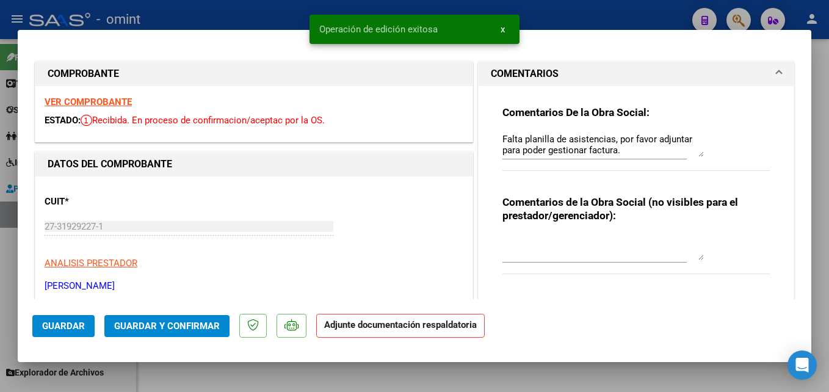
click at [183, 366] on div at bounding box center [414, 196] width 829 height 392
type input "$ 0,00"
